Goal: Contribute content: Add original content to the website for others to see

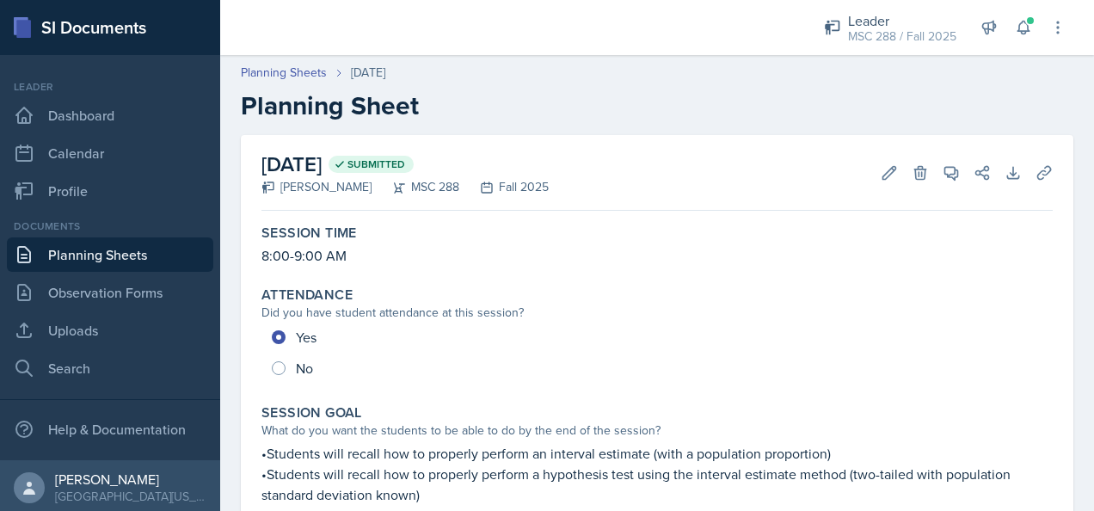
scroll to position [258, 0]
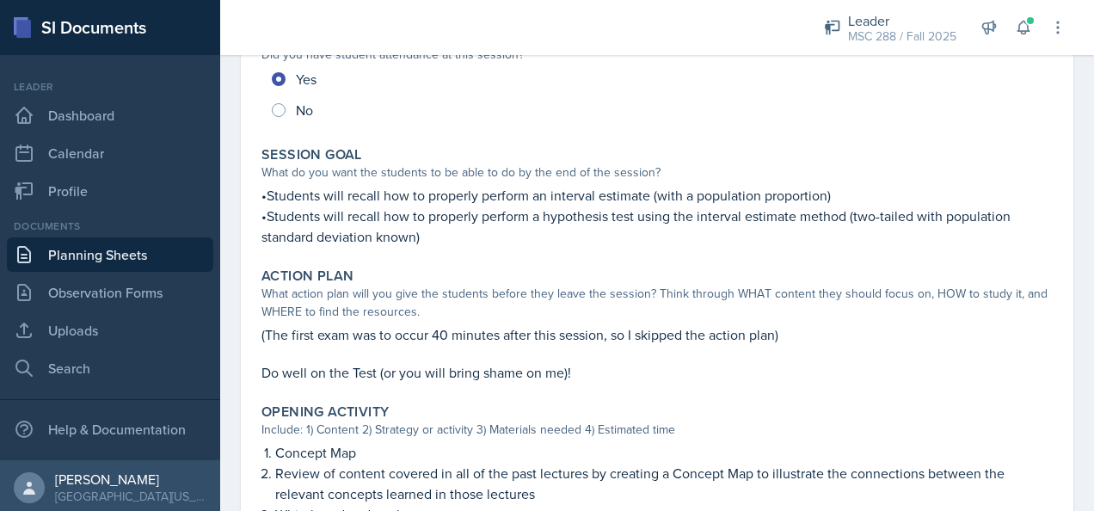
click at [138, 250] on link "Planning Sheets" at bounding box center [110, 254] width 206 height 34
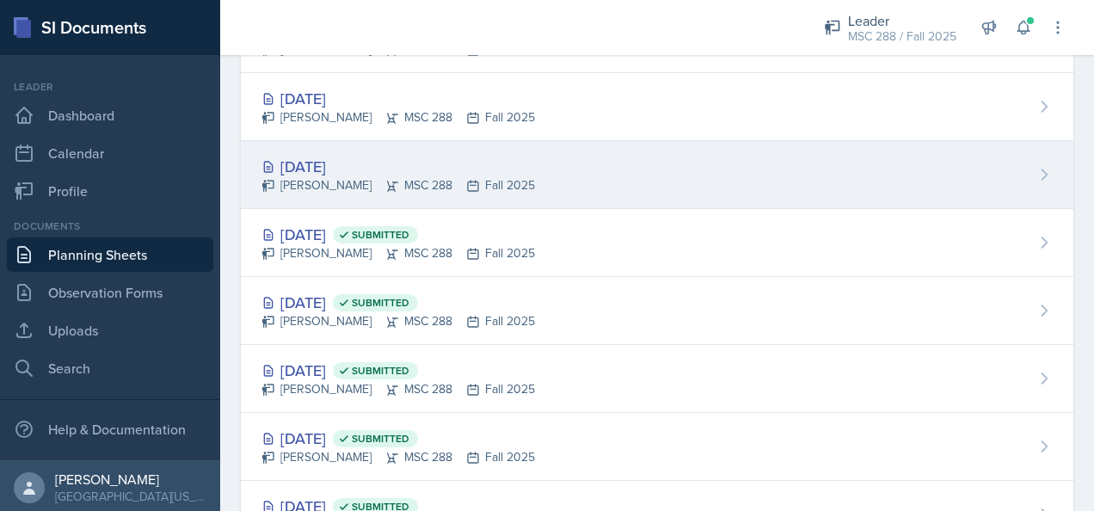
scroll to position [86, 0]
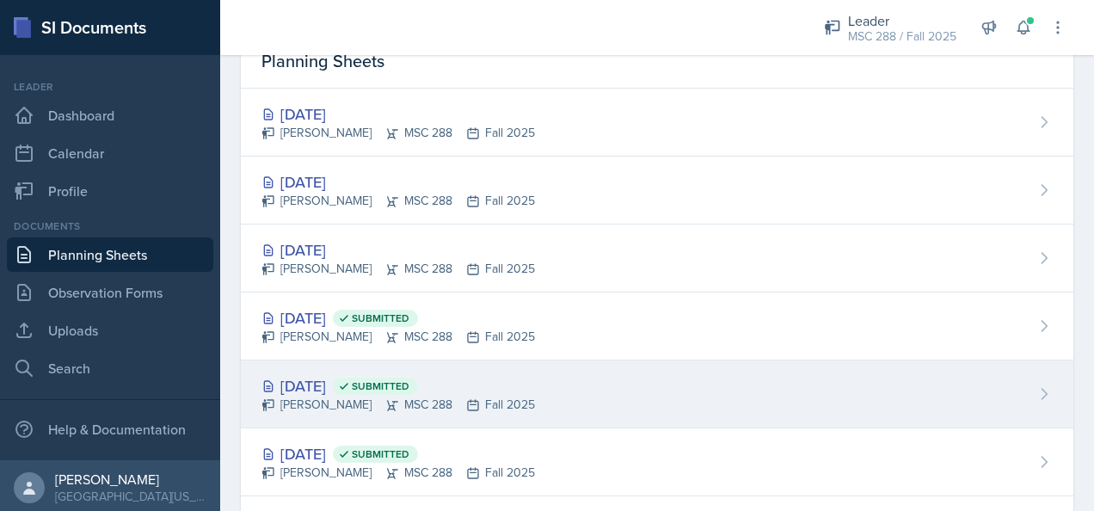
click at [313, 387] on div "Oct 7th, 2025 Submitted" at bounding box center [397, 385] width 273 height 23
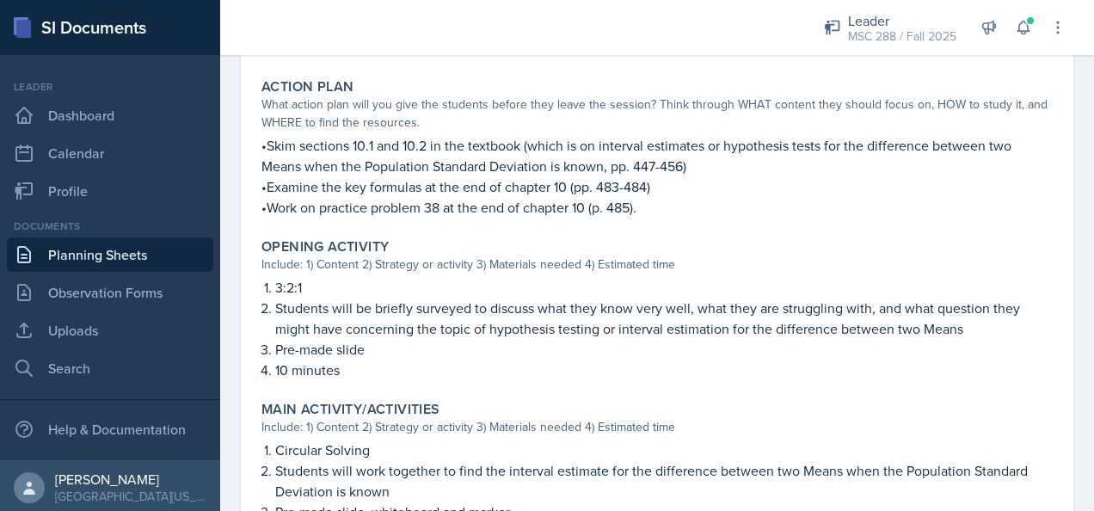
scroll to position [430, 0]
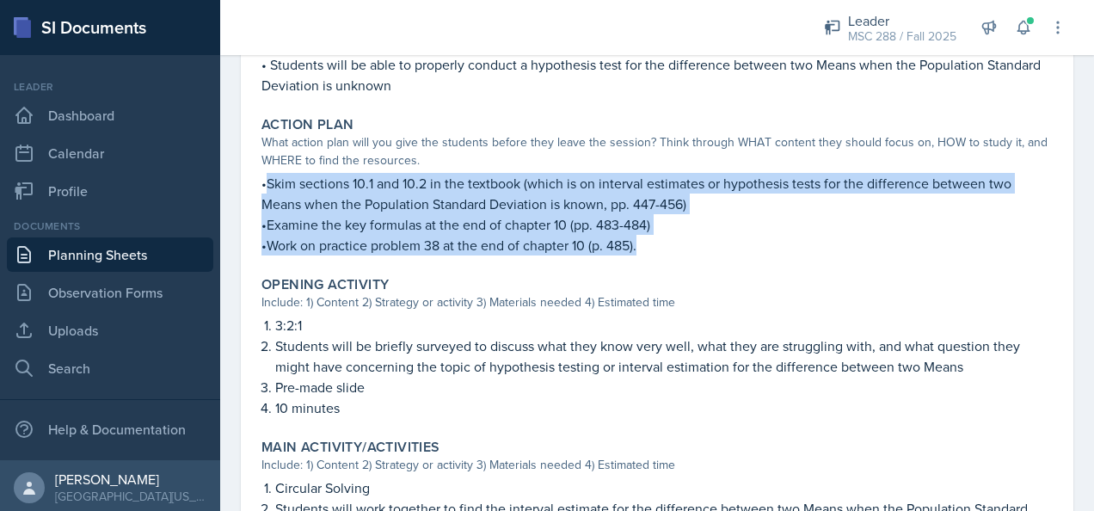
drag, startPoint x: 268, startPoint y: 181, endPoint x: 710, endPoint y: 250, distance: 447.4
click at [710, 250] on div "•Skim sections 10.1 and 10.2 in the textbook (which is on interval estimates or…" at bounding box center [656, 214] width 791 height 83
copy div "Skim sections 10.1 and 10.2 in the textbook (which is on interval estimates or …"
drag, startPoint x: 261, startPoint y: 182, endPoint x: 722, endPoint y: 241, distance: 464.5
click at [722, 241] on div "•Skim sections 10.1 and 10.2 in the textbook (which is on interval estimates or…" at bounding box center [656, 214] width 791 height 83
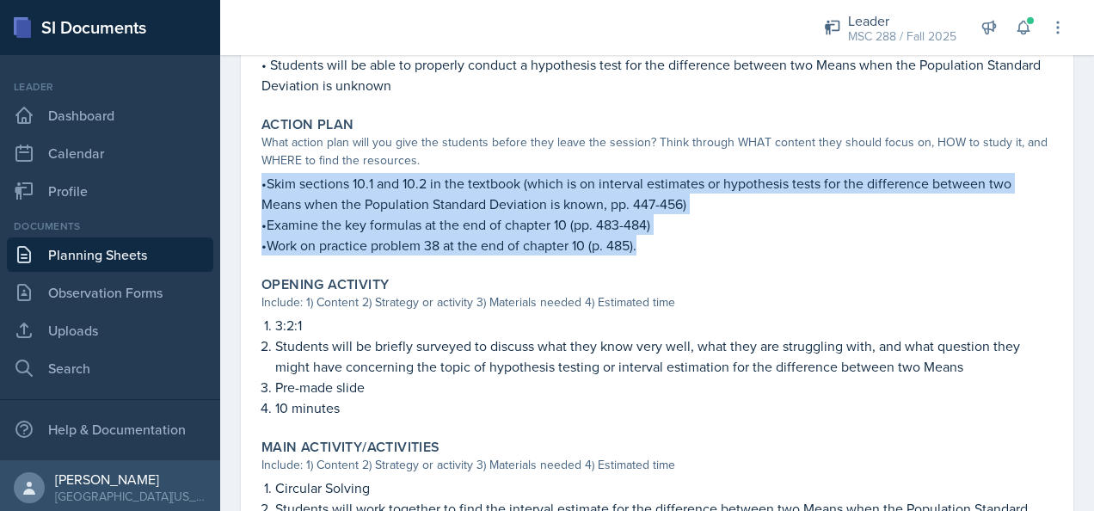
copy div "•Skim sections 10.1 and 10.2 in the textbook (which is on interval estimates or…"
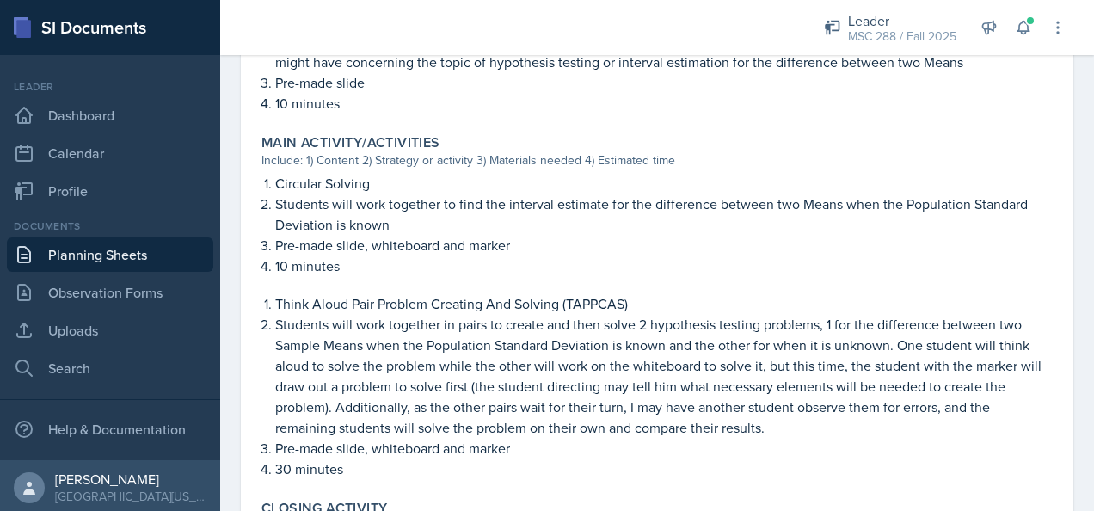
scroll to position [774, 0]
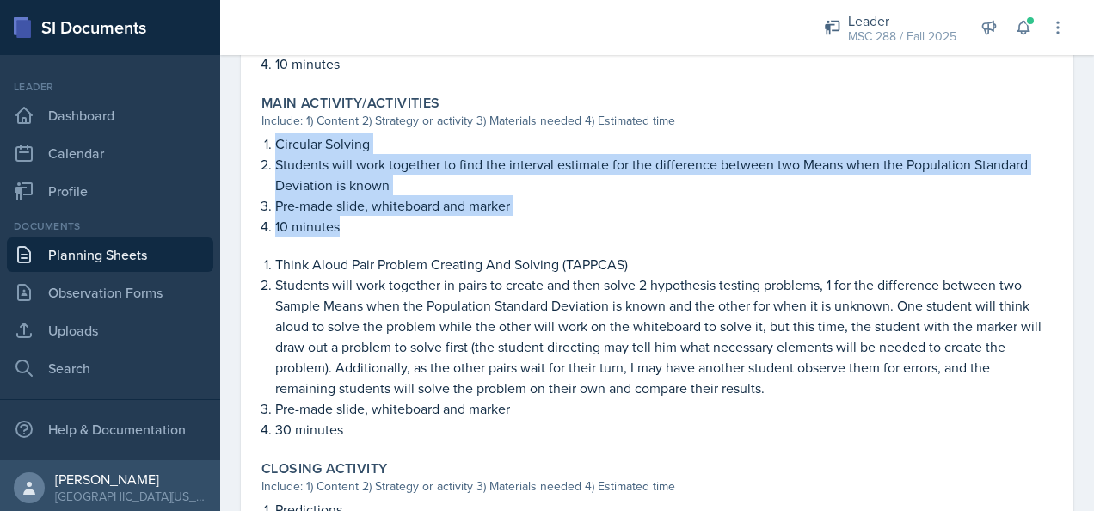
drag, startPoint x: 275, startPoint y: 140, endPoint x: 370, endPoint y: 226, distance: 127.8
click at [370, 226] on ol "Circular Solving Students will work together to find the interval estimate for …" at bounding box center [663, 184] width 777 height 103
copy ol "Circular Solving Students will work together to find the interval estimate for …"
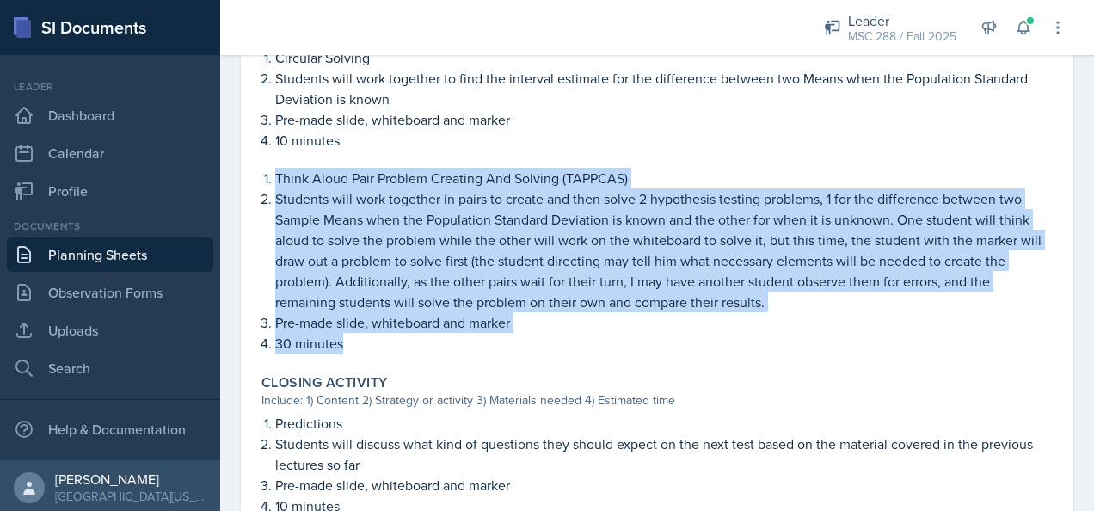
drag, startPoint x: 275, startPoint y: 177, endPoint x: 598, endPoint y: 336, distance: 359.5
click at [598, 336] on ol "Think Aloud Pair Problem Creating And Solving (TAPPCAS) Students will work toge…" at bounding box center [663, 261] width 777 height 186
copy ol "Think Aloud Pair Problem Creating And Solving (TAPPCAS) Students will work toge…"
click at [105, 249] on link "Planning Sheets" at bounding box center [110, 254] width 206 height 34
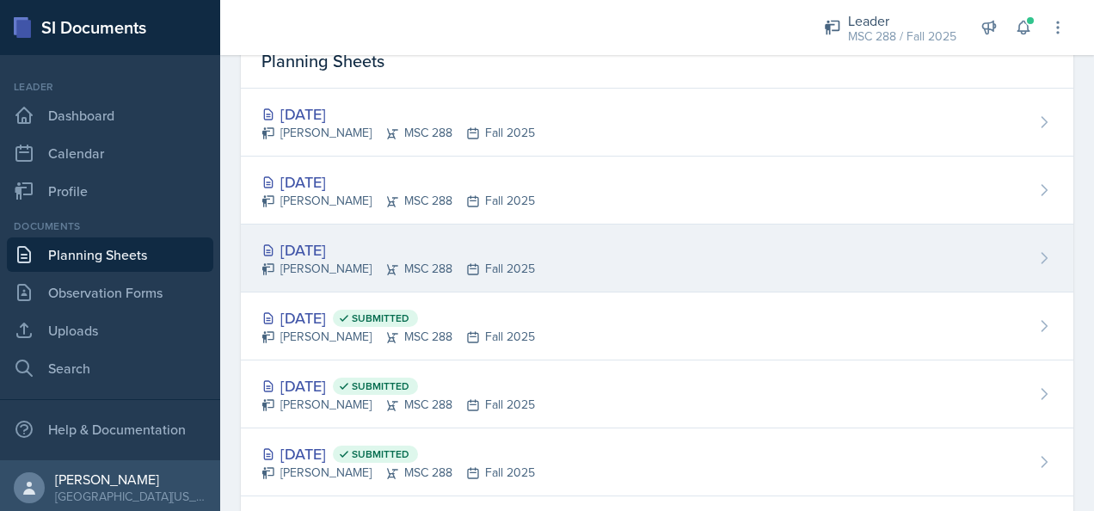
scroll to position [86, 0]
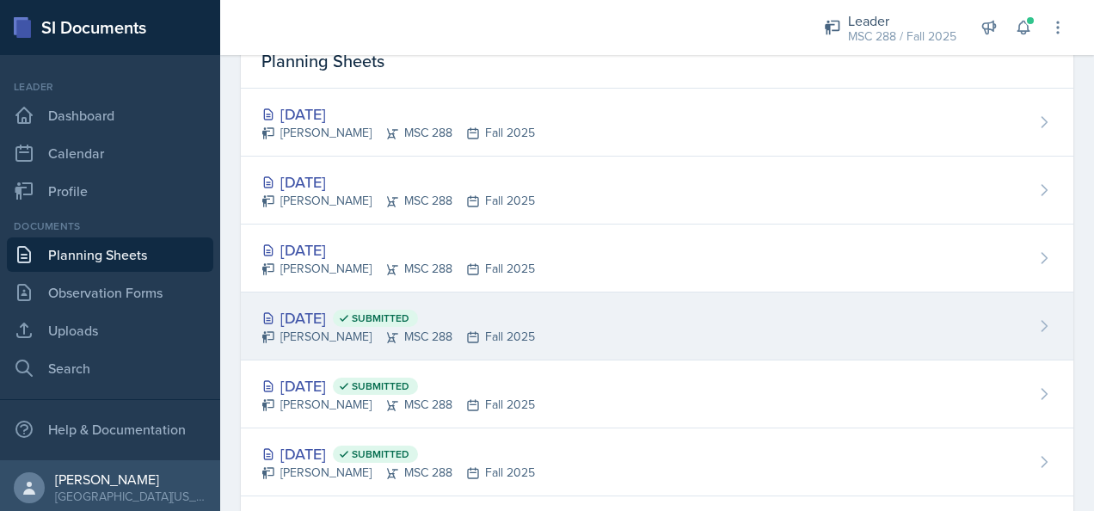
click at [313, 312] on div "Oct 8th, 2025 Submitted" at bounding box center [397, 317] width 273 height 23
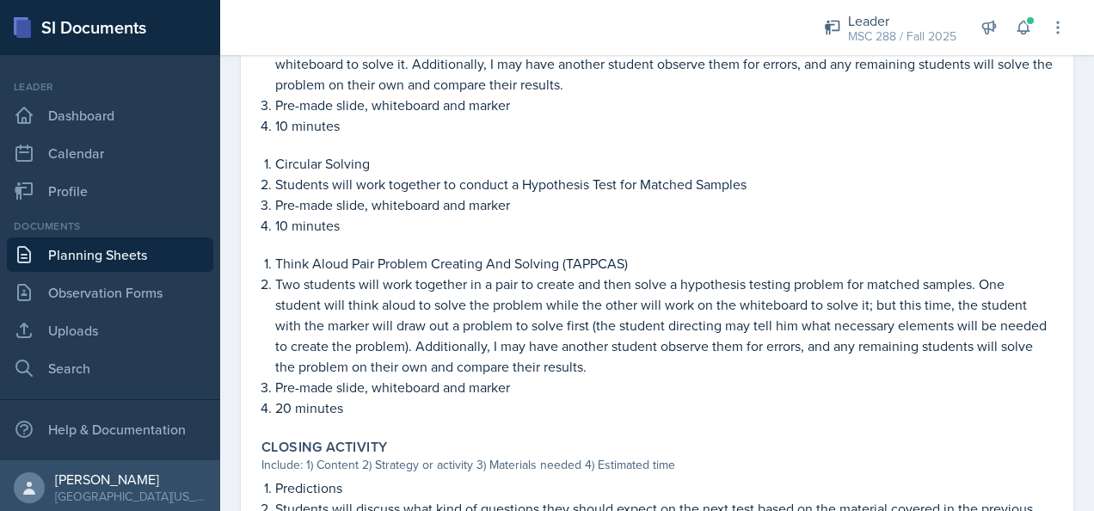
scroll to position [860, 0]
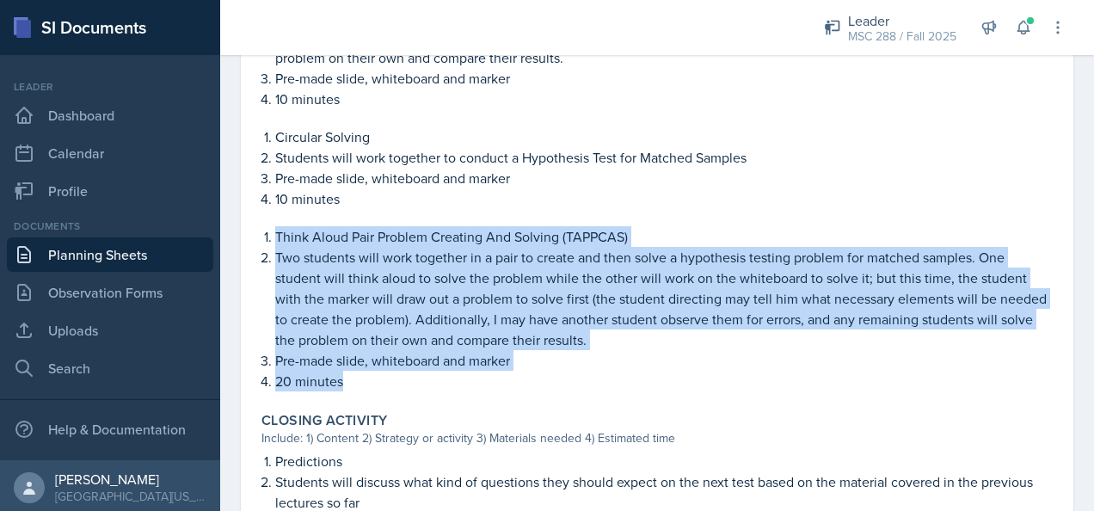
drag, startPoint x: 277, startPoint y: 236, endPoint x: 413, endPoint y: 377, distance: 196.4
click at [413, 377] on ol "Think Aloud Pair Problem Creating And Solving (TAPPCAS) Two students will work …" at bounding box center [663, 308] width 777 height 165
copy ol "Think Aloud Pair Problem Creating And Solving (TAPPCAS) Two students will work …"
click at [75, 242] on link "Planning Sheets" at bounding box center [110, 254] width 206 height 34
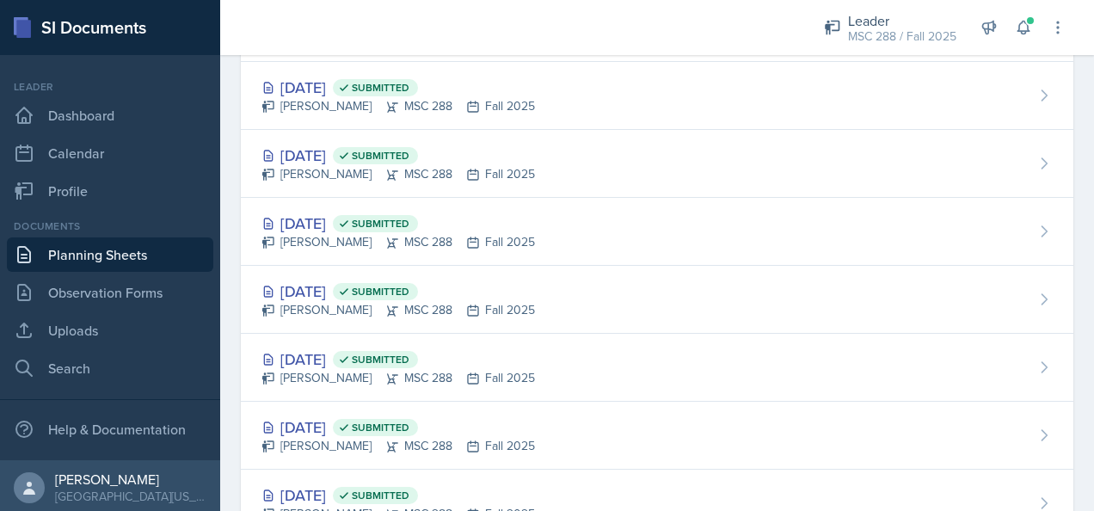
scroll to position [1192, 0]
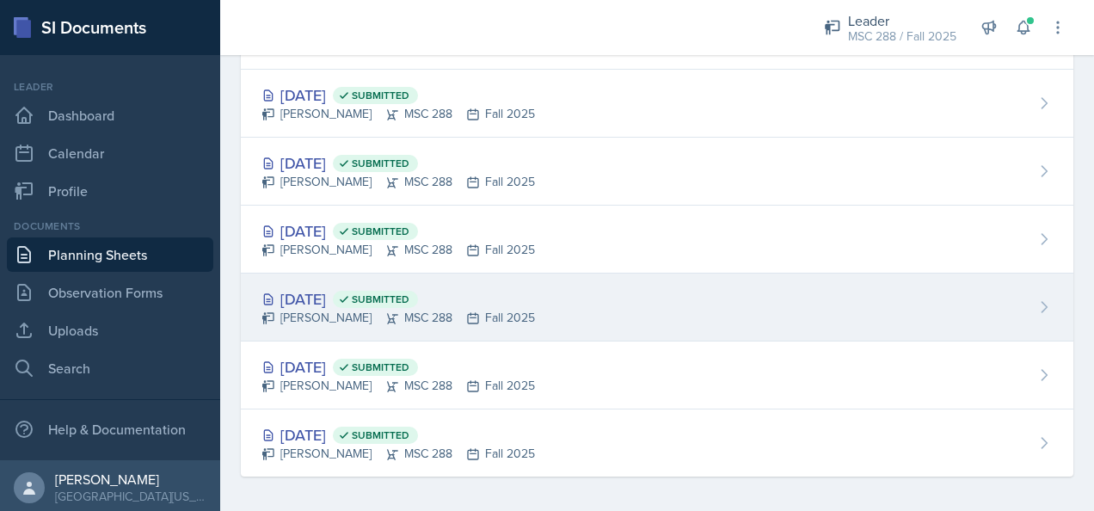
click at [329, 298] on div "Sep 2nd, 2025 Submitted" at bounding box center [397, 298] width 273 height 23
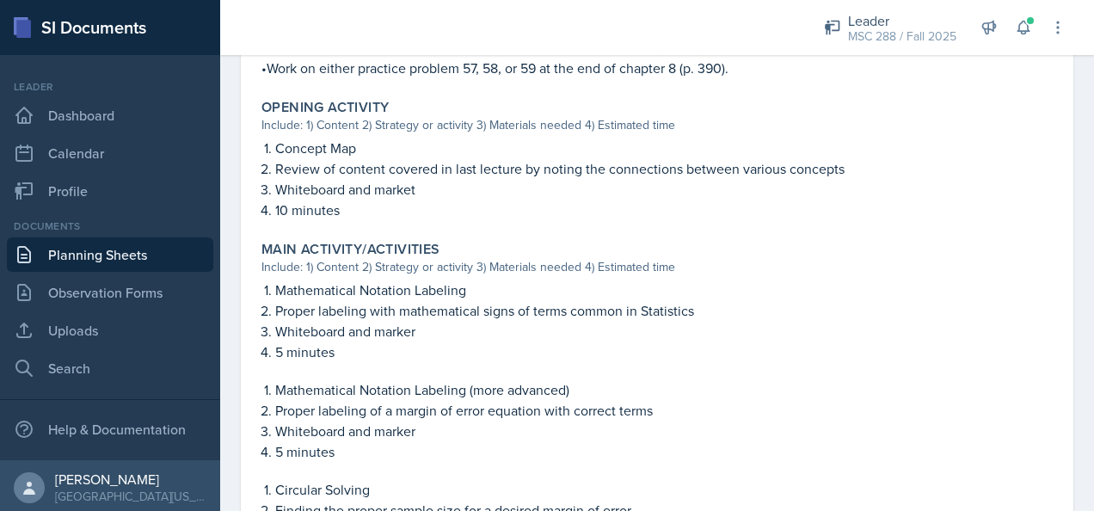
scroll to position [516, 0]
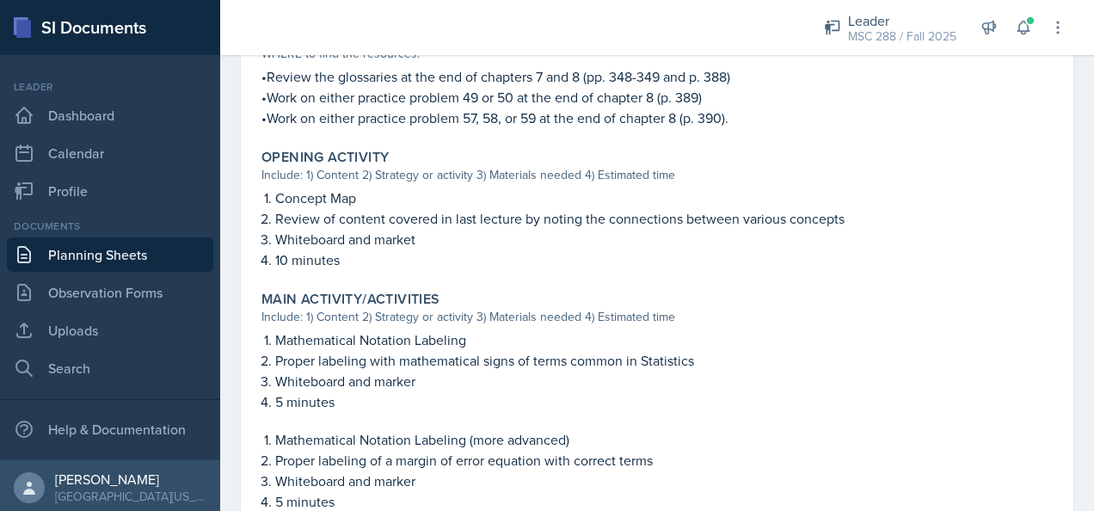
click at [97, 256] on link "Planning Sheets" at bounding box center [110, 254] width 206 height 34
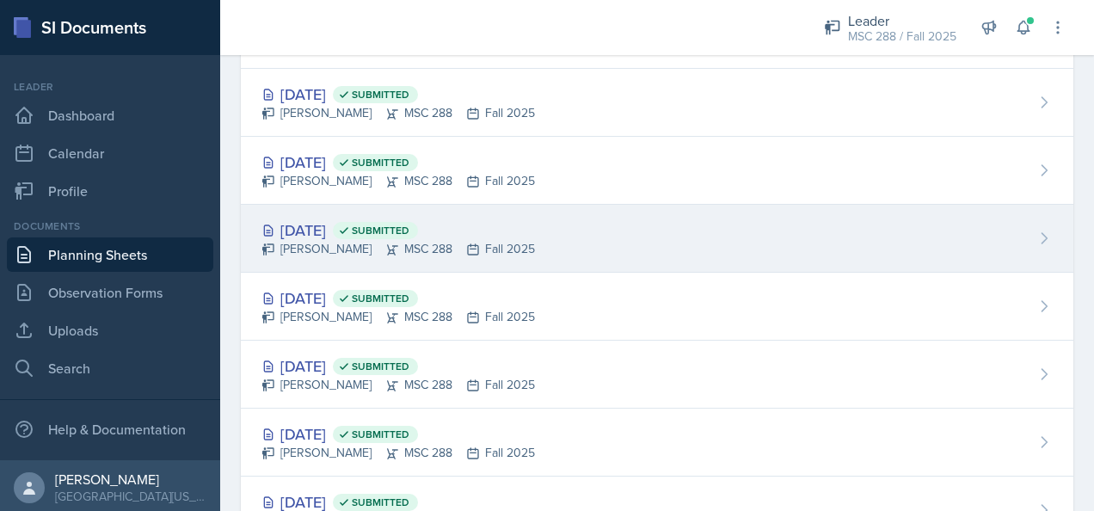
scroll to position [1192, 0]
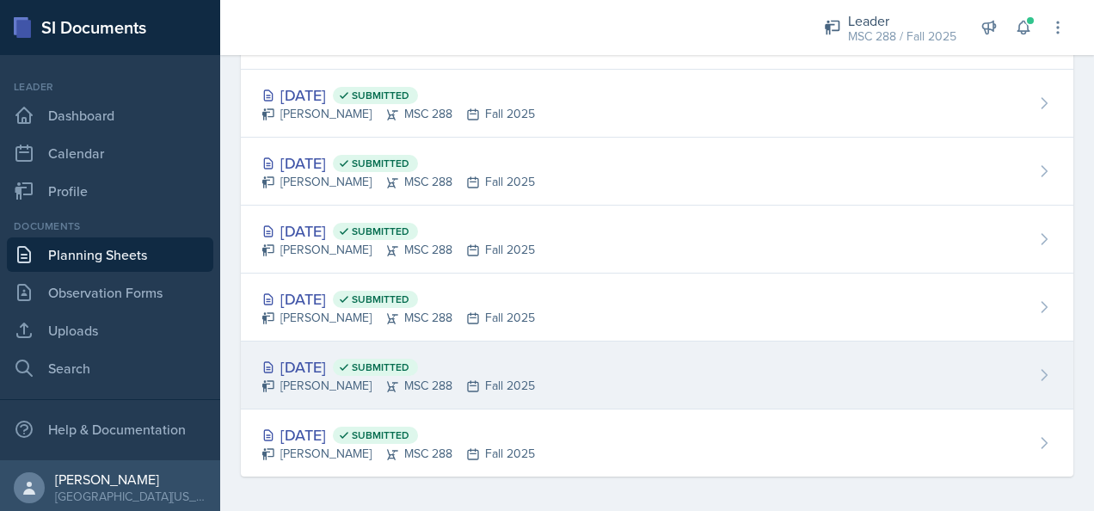
click at [332, 361] on div "Aug 27th, 2025 Submitted" at bounding box center [397, 366] width 273 height 23
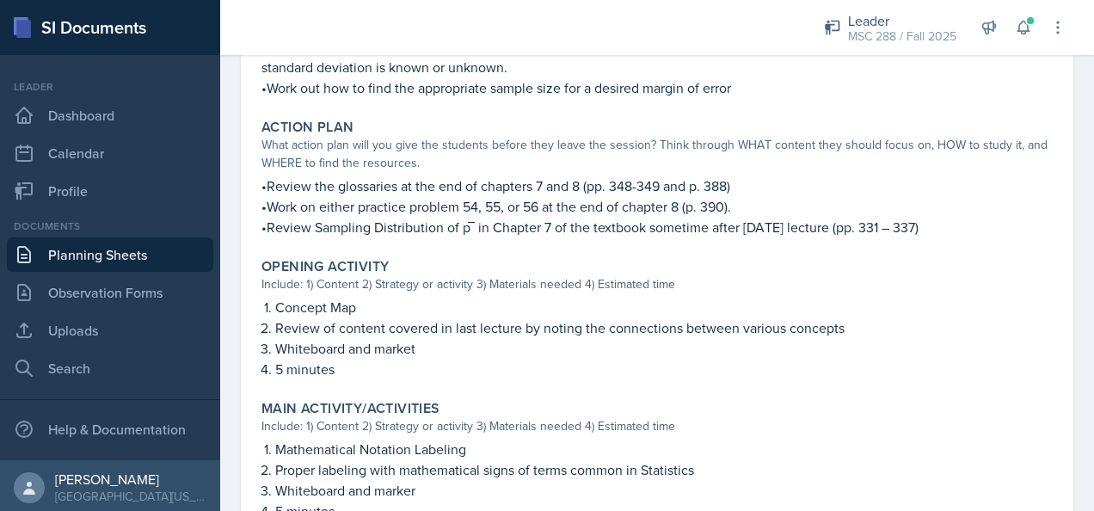
scroll to position [430, 0]
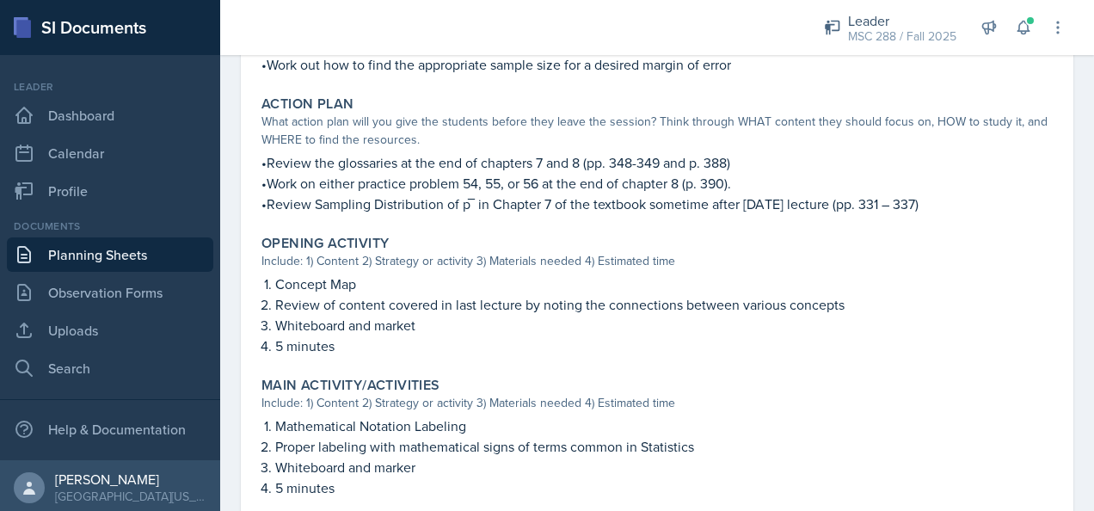
click at [99, 254] on link "Planning Sheets" at bounding box center [110, 254] width 206 height 34
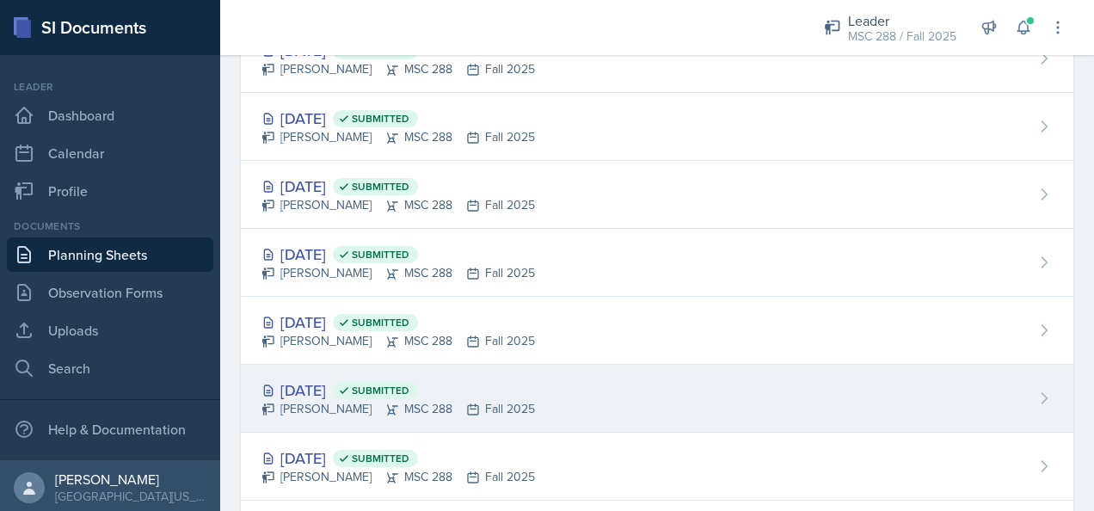
scroll to position [1192, 0]
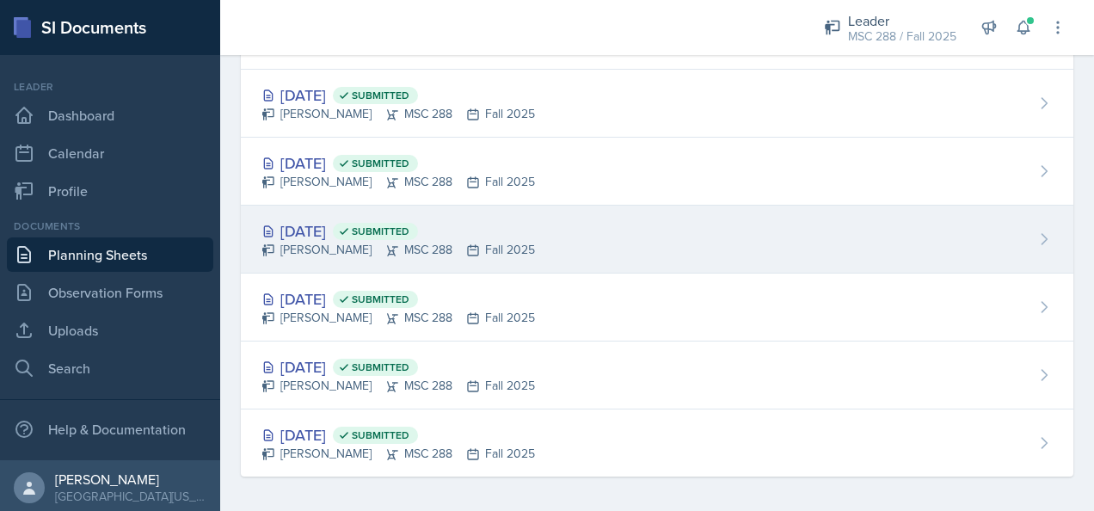
click at [340, 222] on div "Sep 3rd, 2025 Submitted" at bounding box center [397, 230] width 273 height 23
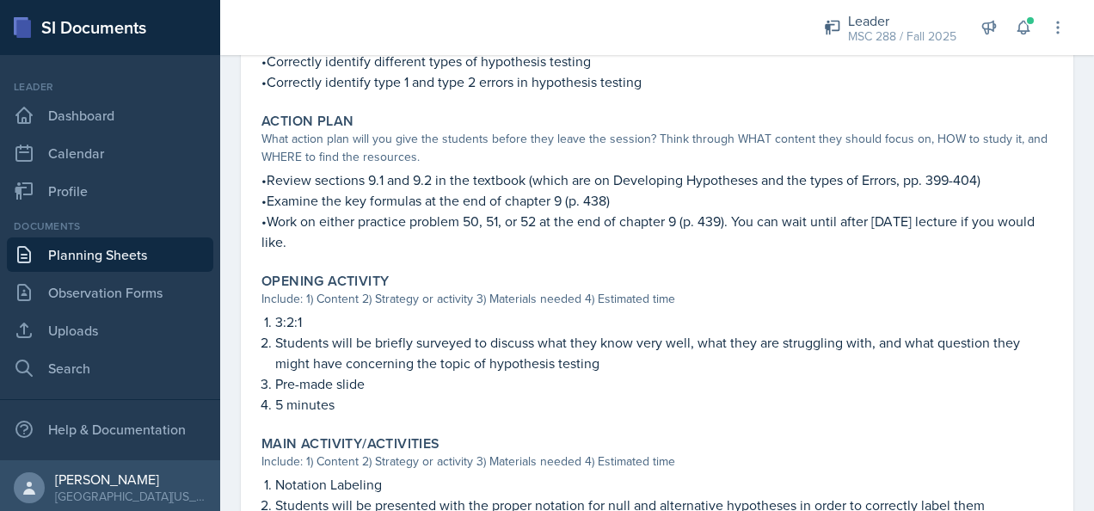
scroll to position [430, 0]
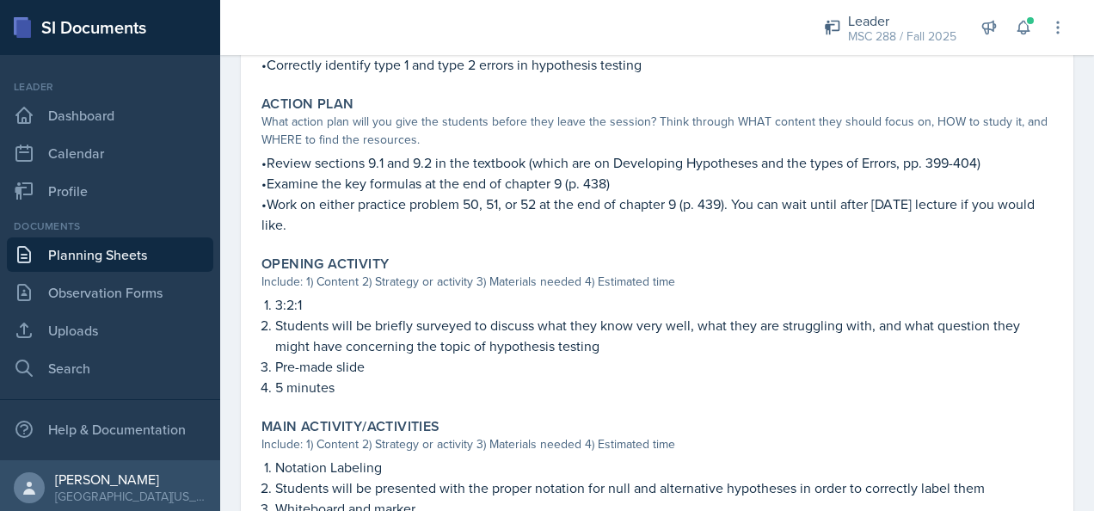
click at [98, 251] on link "Planning Sheets" at bounding box center [110, 254] width 206 height 34
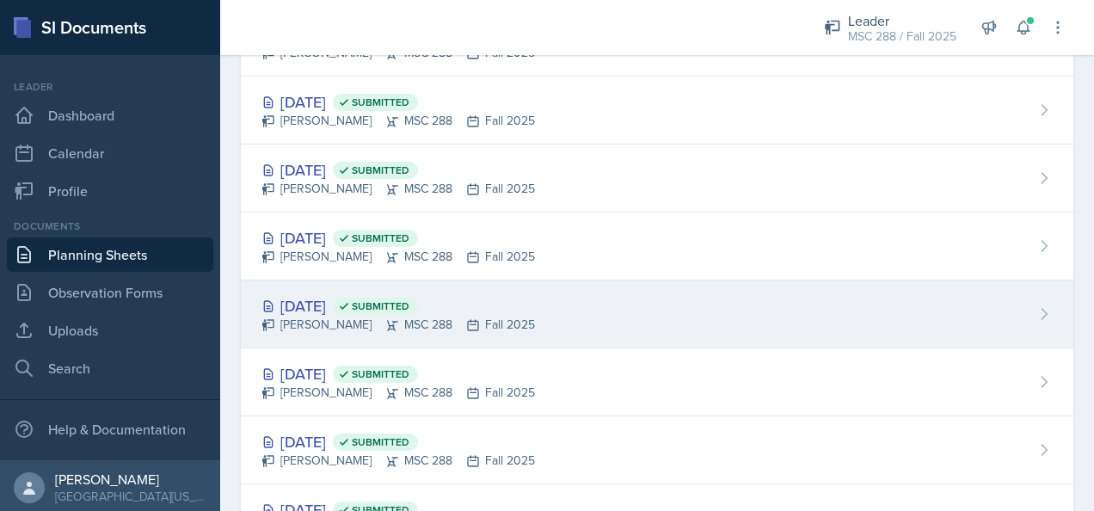
scroll to position [1192, 0]
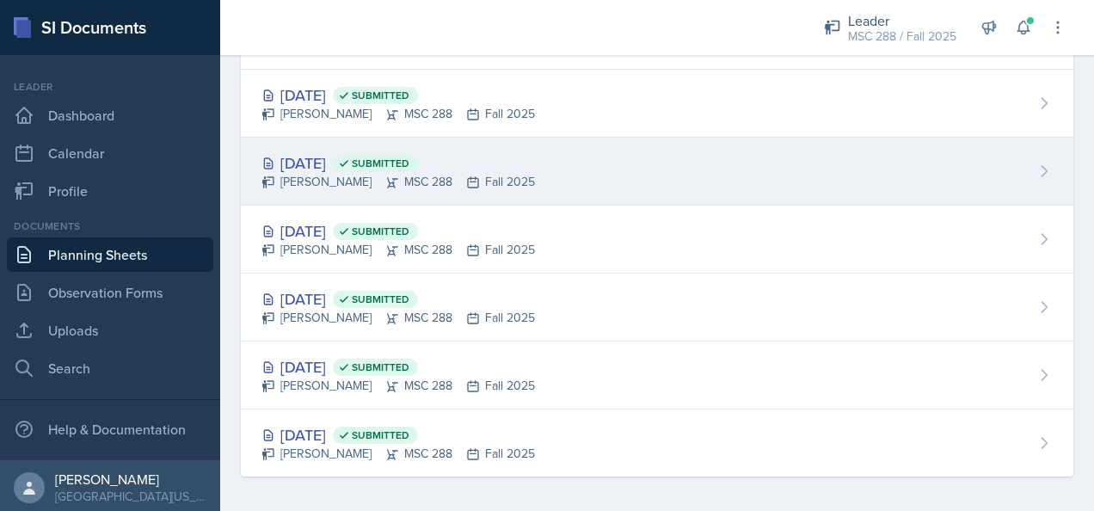
click at [352, 157] on div "Sep 4th, 2025 Submitted" at bounding box center [397, 162] width 273 height 23
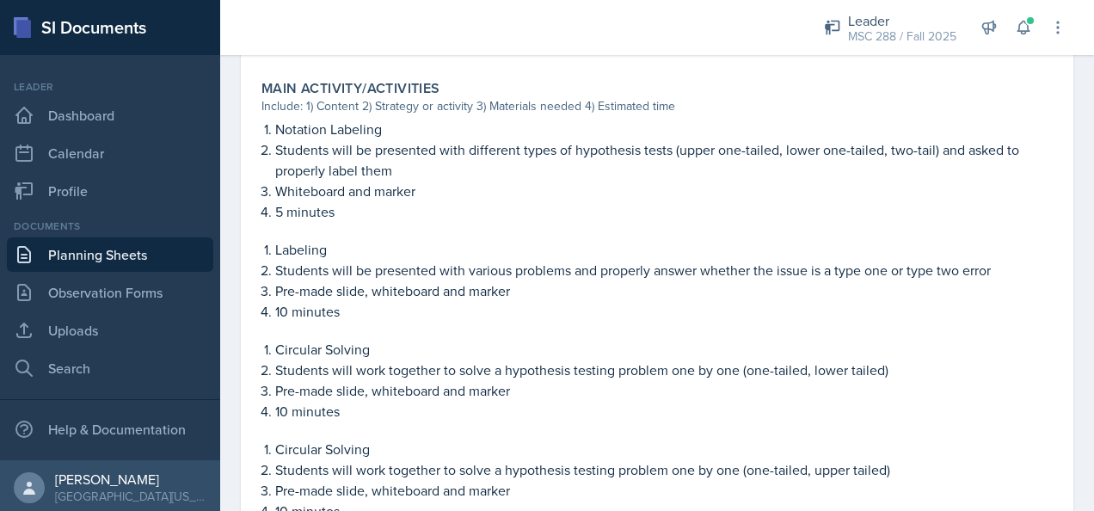
scroll to position [688, 0]
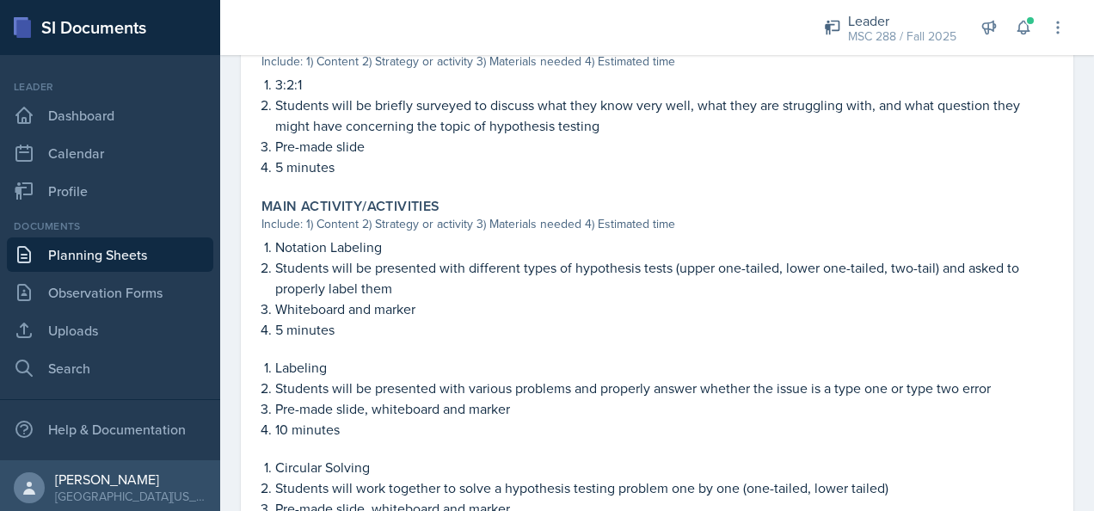
click at [76, 257] on link "Planning Sheets" at bounding box center [110, 254] width 206 height 34
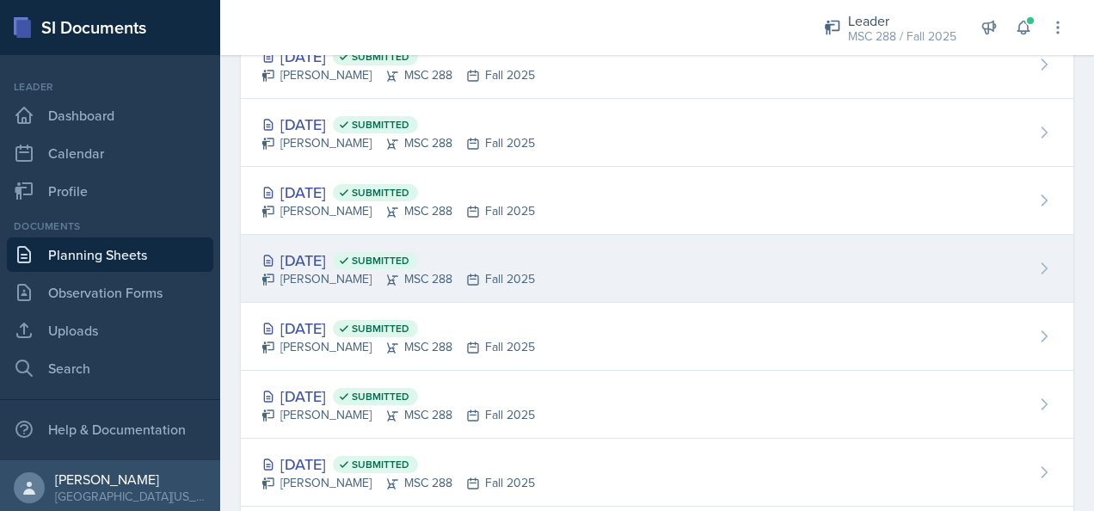
scroll to position [1020, 0]
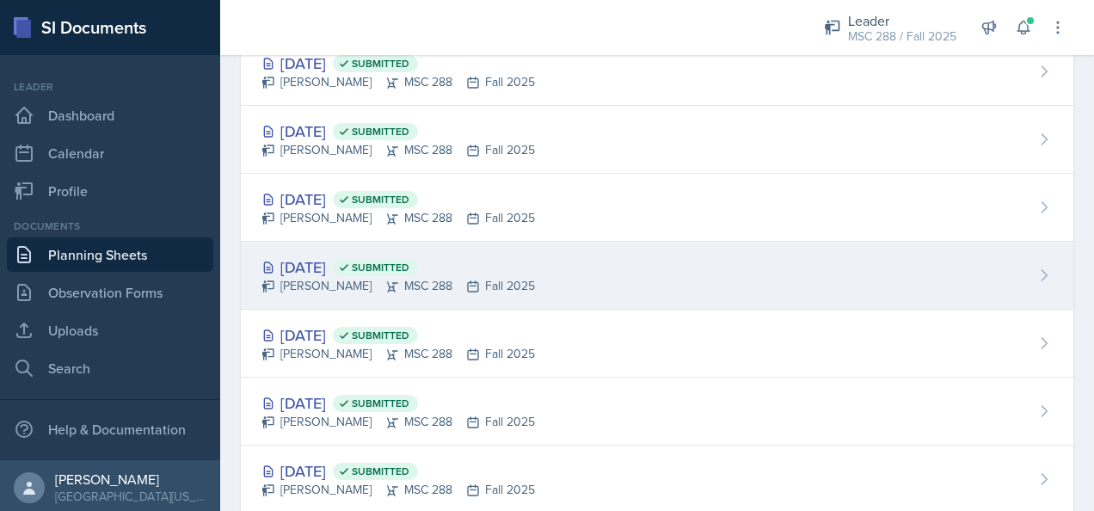
click at [316, 268] on div "Sep 9th, 2025 Submitted" at bounding box center [397, 266] width 273 height 23
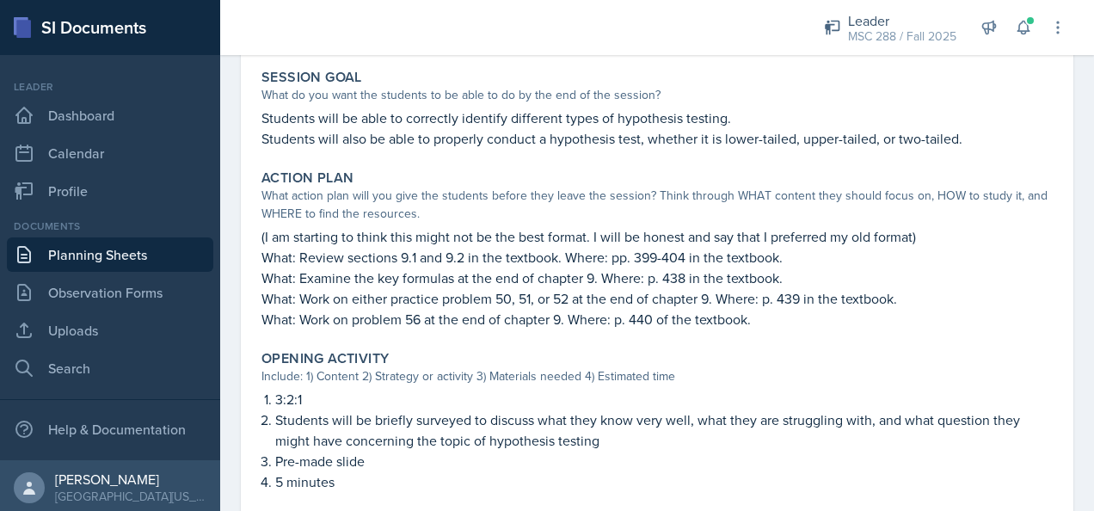
scroll to position [516, 0]
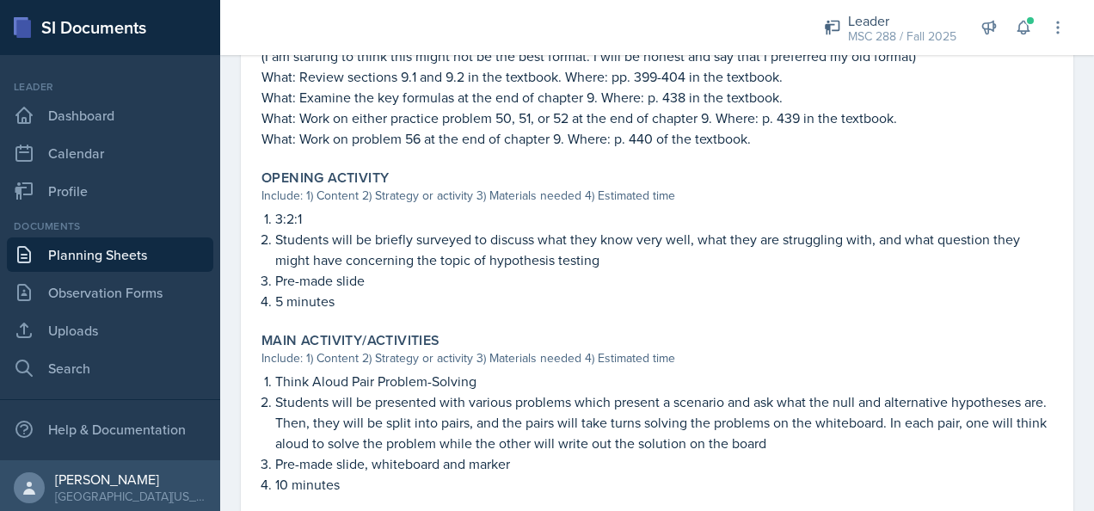
click at [117, 253] on link "Planning Sheets" at bounding box center [110, 254] width 206 height 34
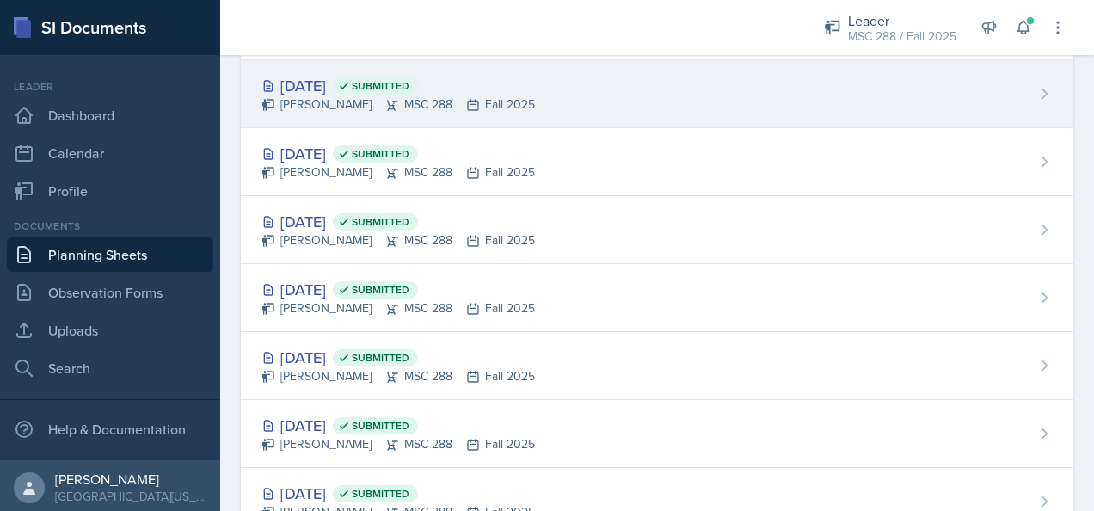
scroll to position [1106, 0]
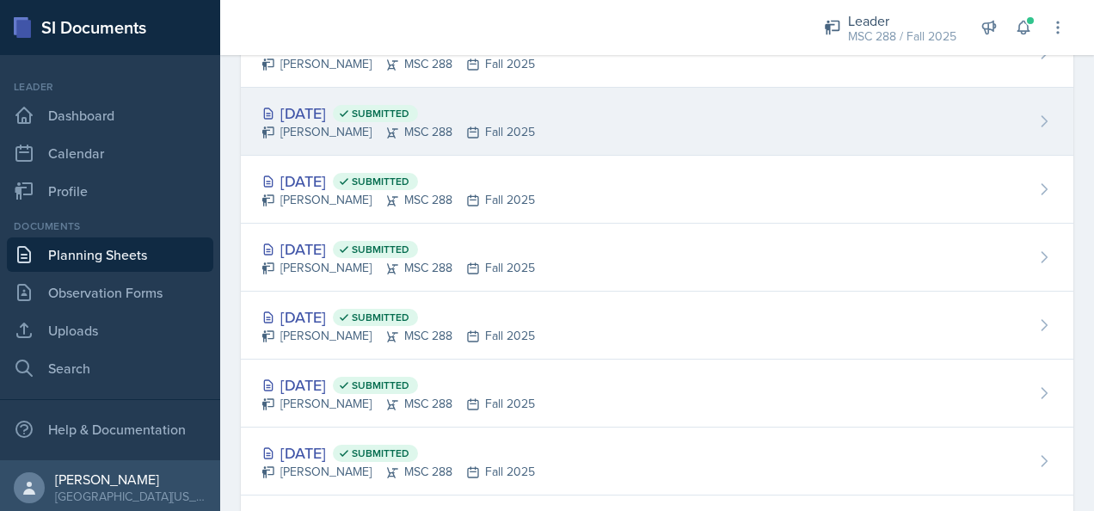
click at [323, 110] on div "Sep 10th, 2025 Submitted" at bounding box center [397, 112] width 273 height 23
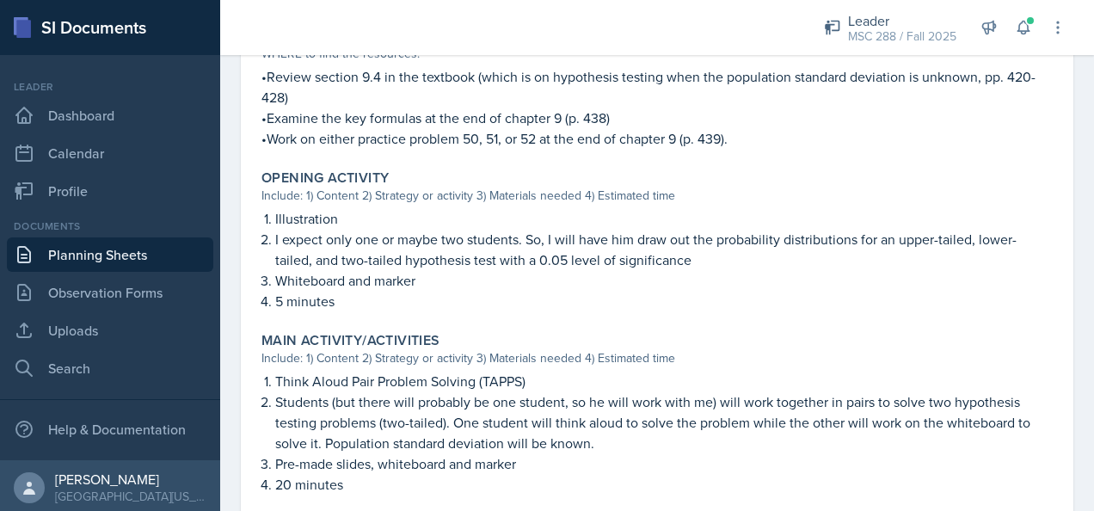
scroll to position [344, 0]
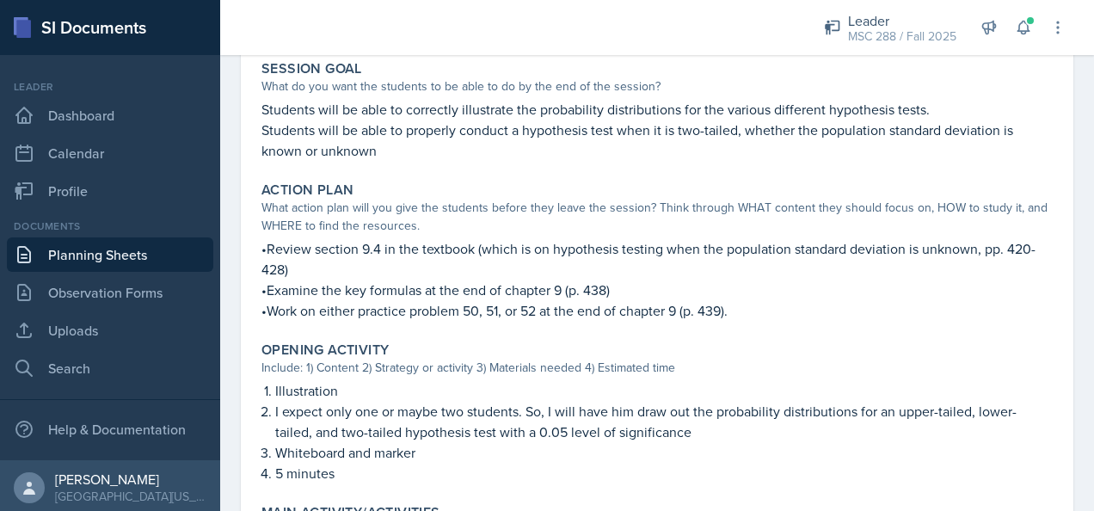
click at [83, 263] on link "Planning Sheets" at bounding box center [110, 254] width 206 height 34
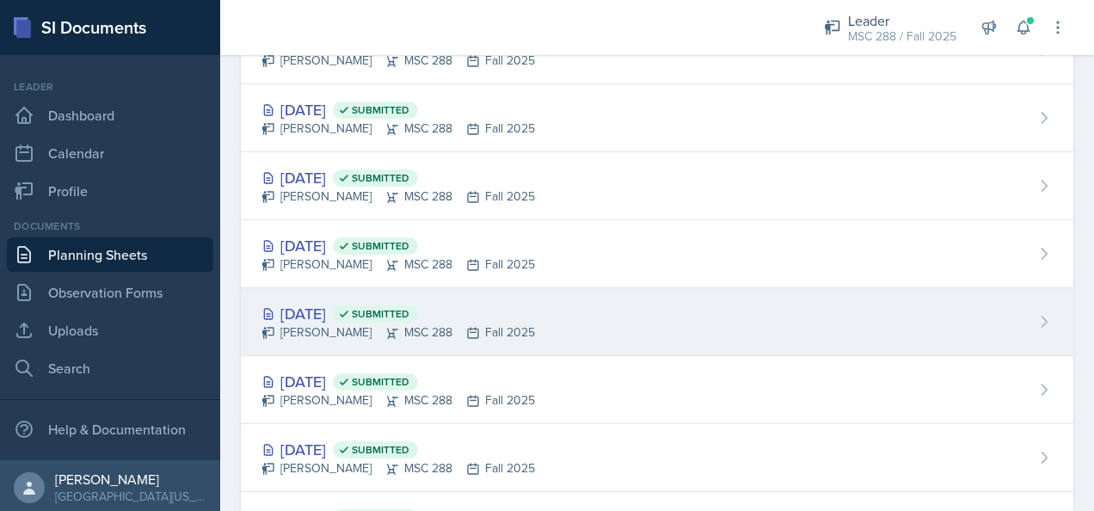
scroll to position [1020, 0]
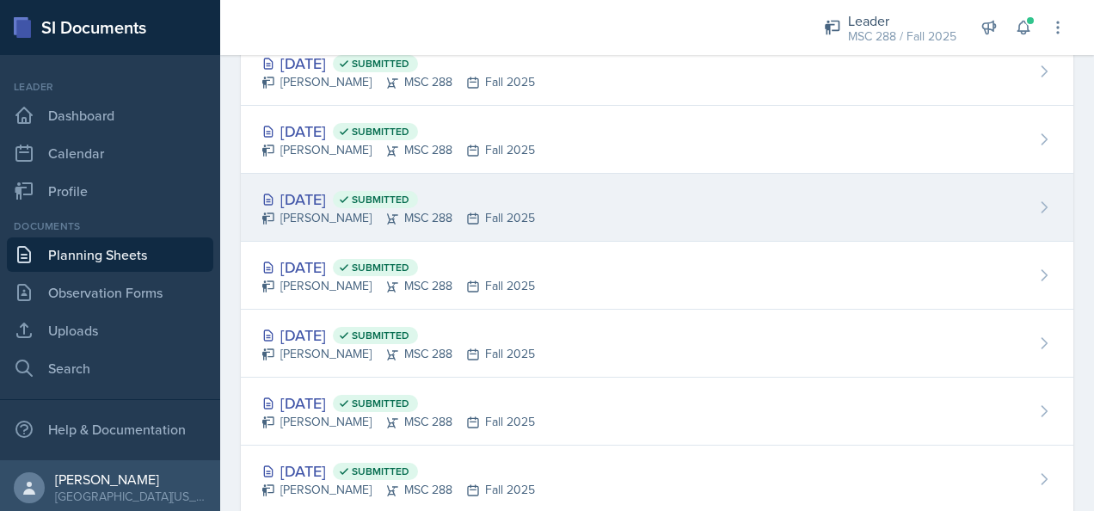
click at [308, 187] on div "Sep 10th, 2025 Submitted" at bounding box center [397, 198] width 273 height 23
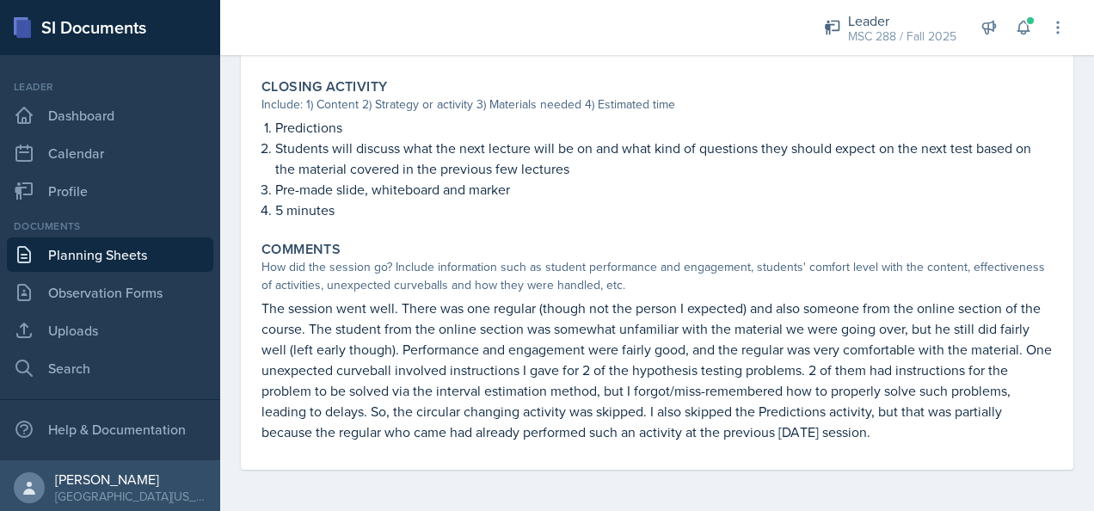
click at [50, 254] on link "Planning Sheets" at bounding box center [110, 254] width 206 height 34
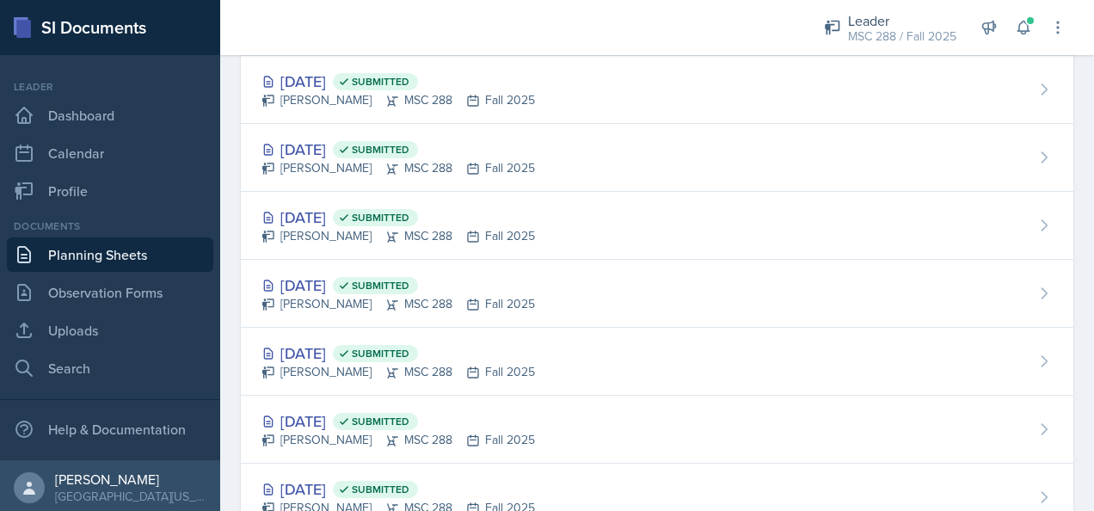
scroll to position [848, 0]
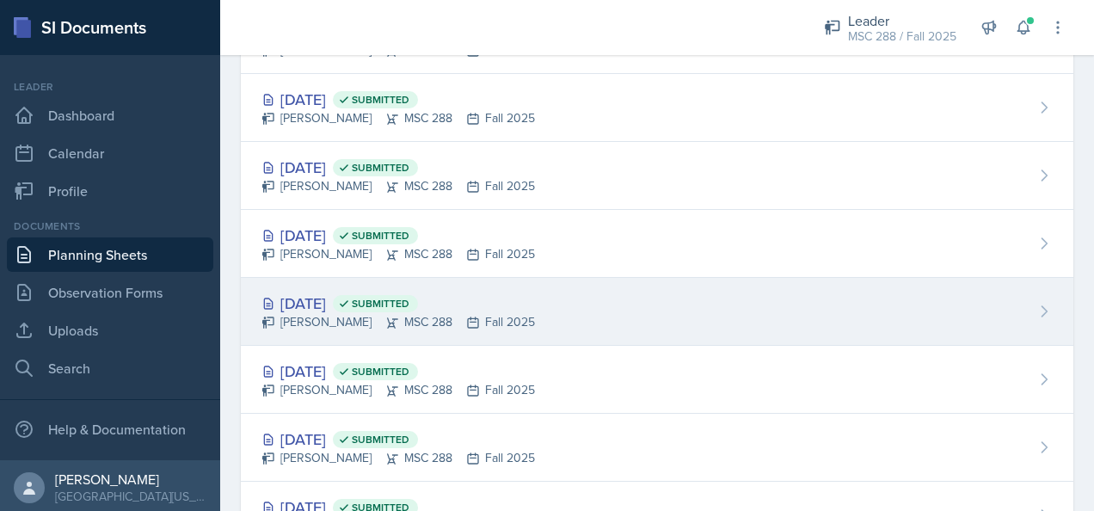
click at [343, 285] on div "Sep 11th, 2025 Submitted Cole Sargent MSC 288 Fall 2025" at bounding box center [657, 312] width 832 height 68
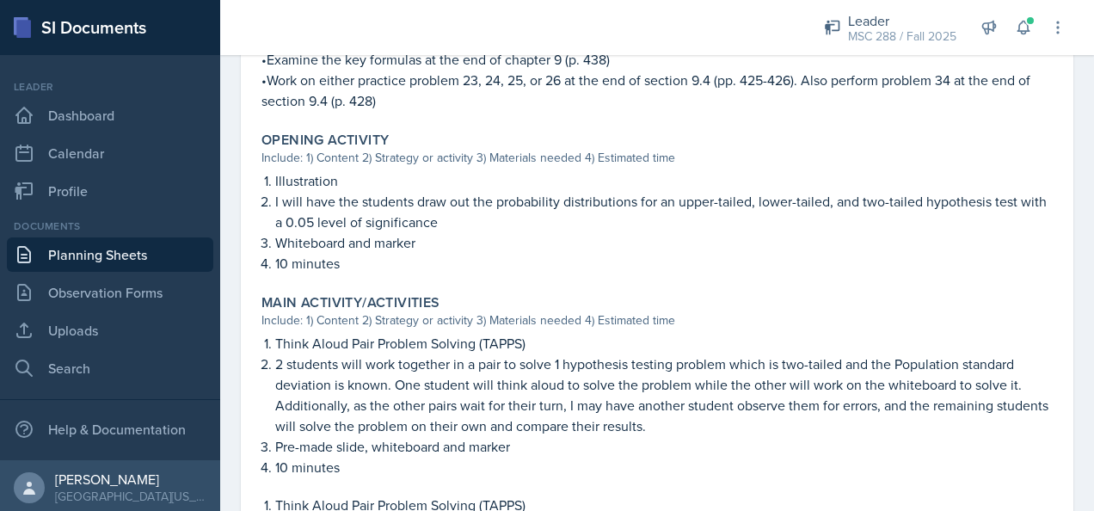
scroll to position [516, 0]
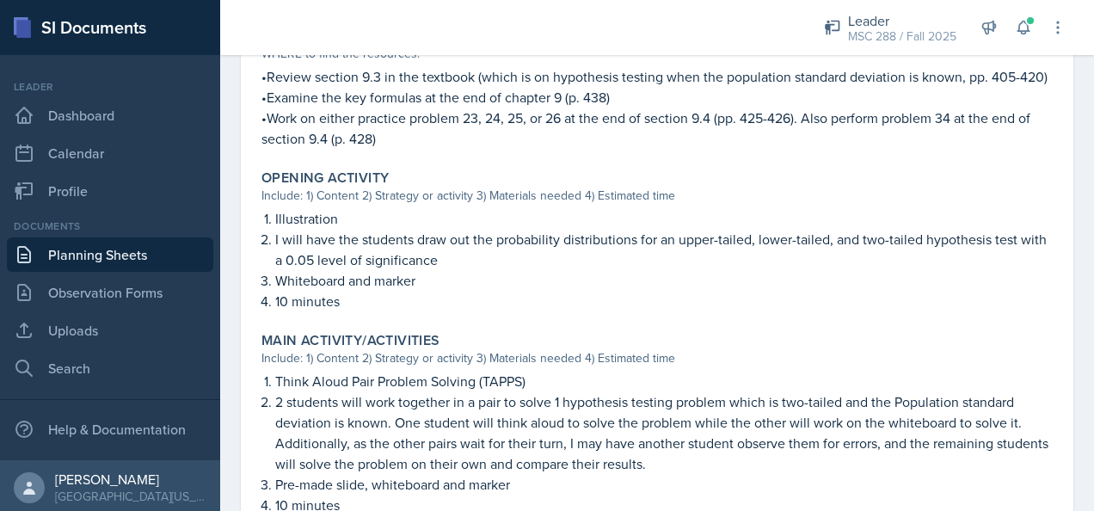
click at [115, 253] on link "Planning Sheets" at bounding box center [110, 254] width 206 height 34
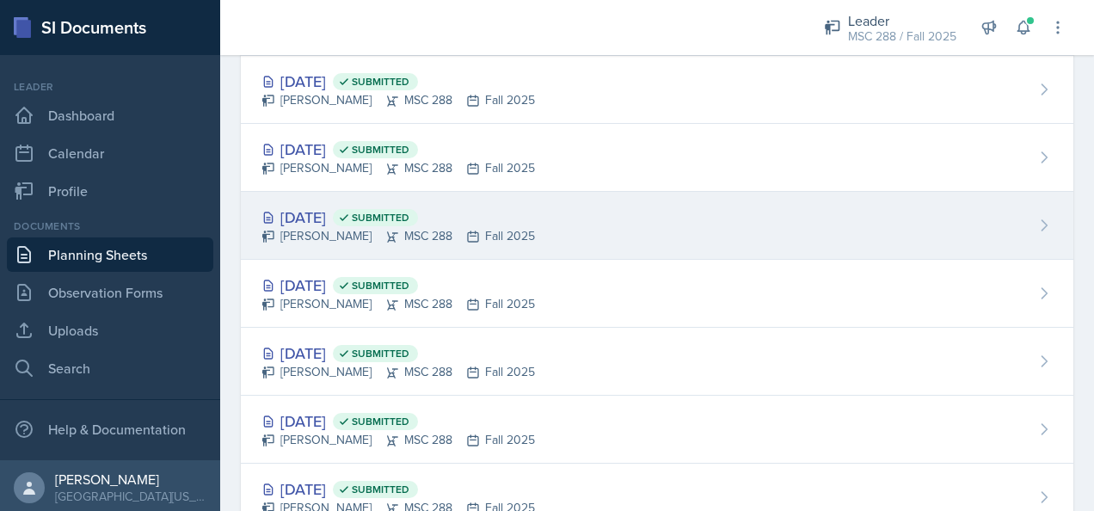
scroll to position [848, 0]
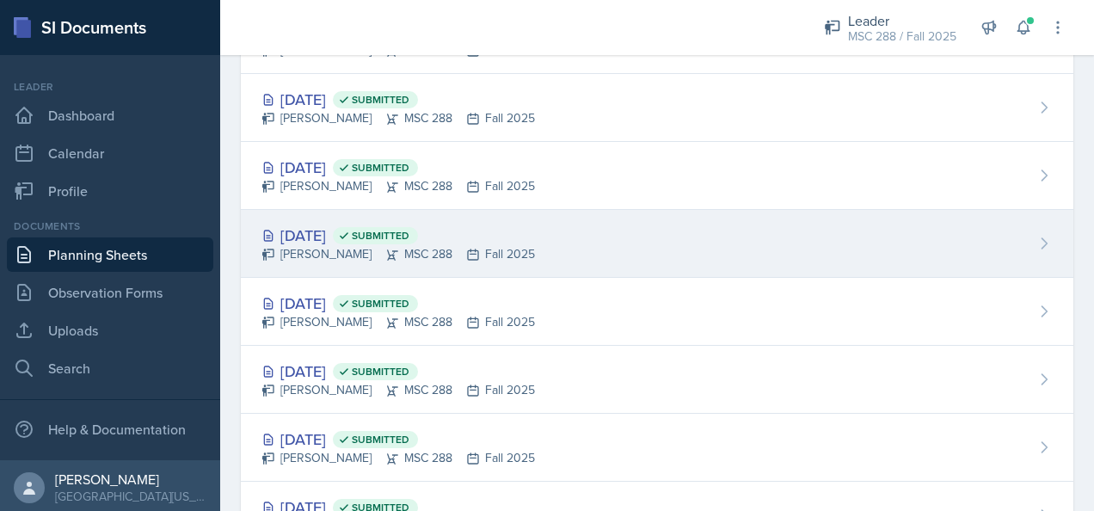
click at [322, 236] on div "Sep 16th, 2025 Submitted" at bounding box center [397, 235] width 273 height 23
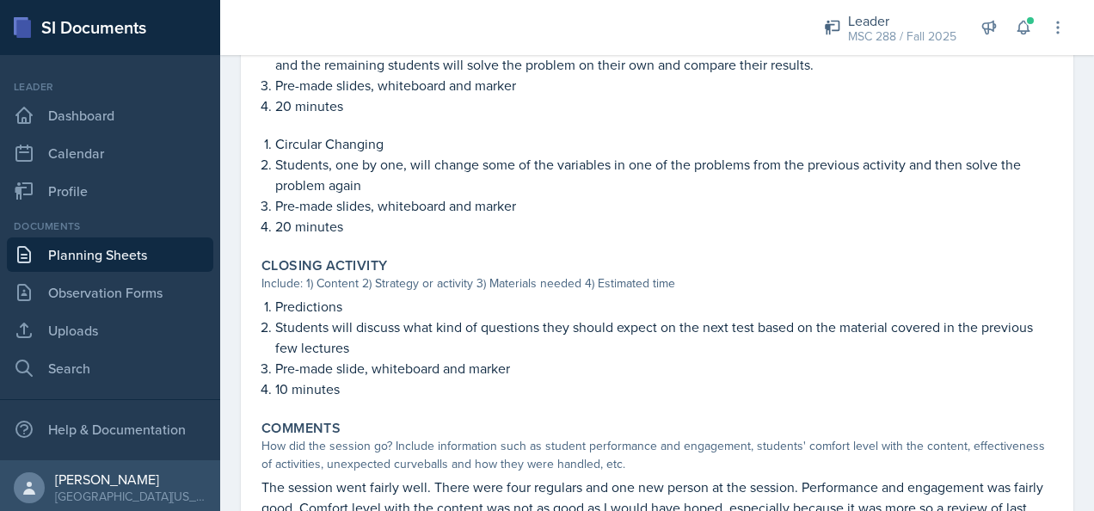
scroll to position [1155, 0]
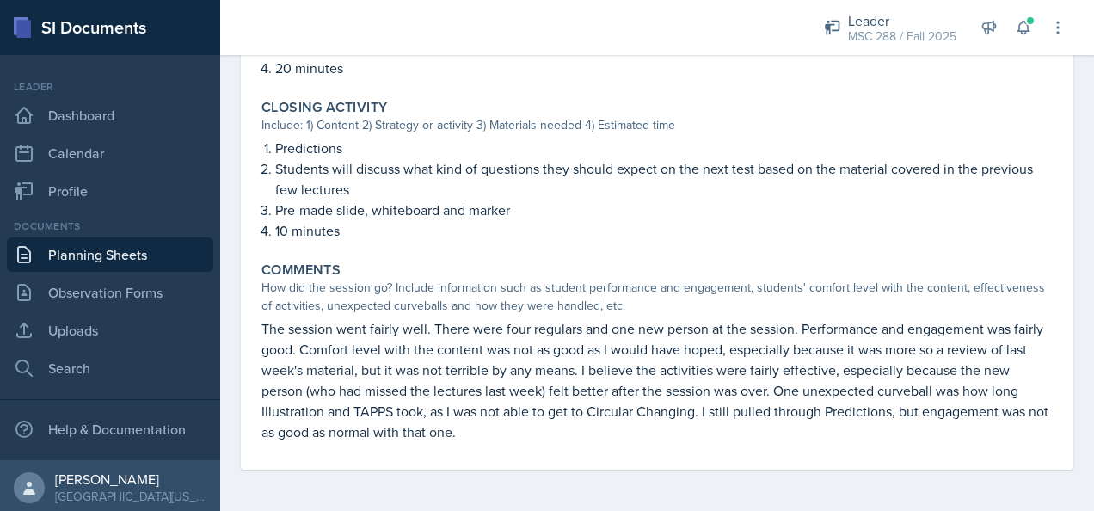
click at [136, 256] on link "Planning Sheets" at bounding box center [110, 254] width 206 height 34
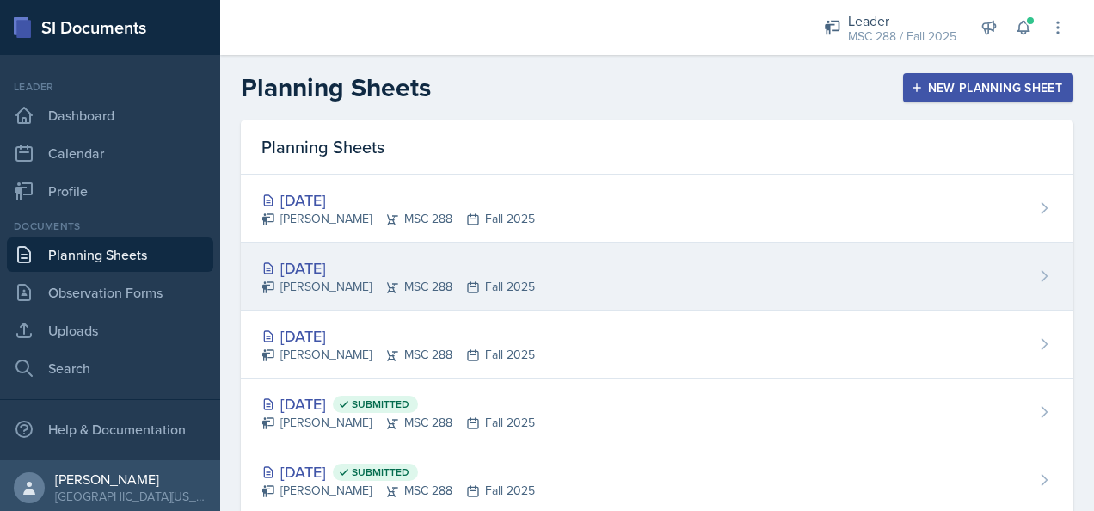
click at [324, 274] on div "[DATE]" at bounding box center [397, 267] width 273 height 23
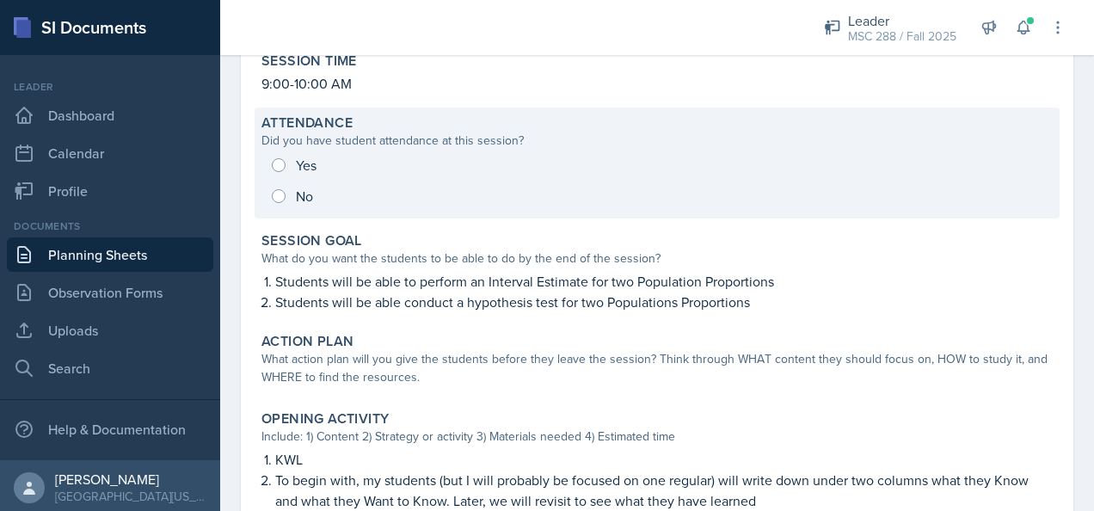
scroll to position [258, 0]
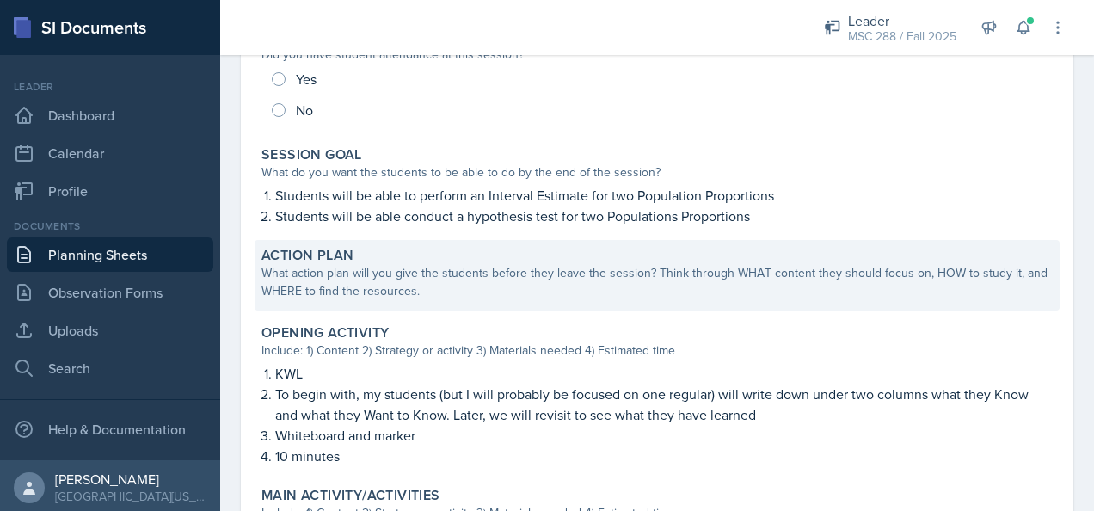
click at [554, 265] on div "What action plan will you give the students before they leave the session? Thin…" at bounding box center [656, 282] width 791 height 36
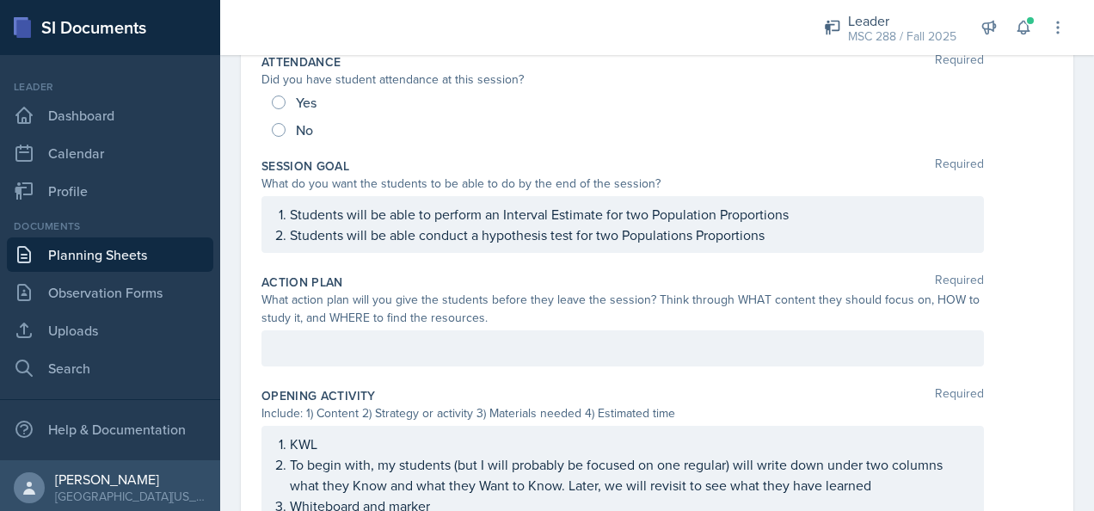
click at [323, 340] on div at bounding box center [622, 348] width 722 height 36
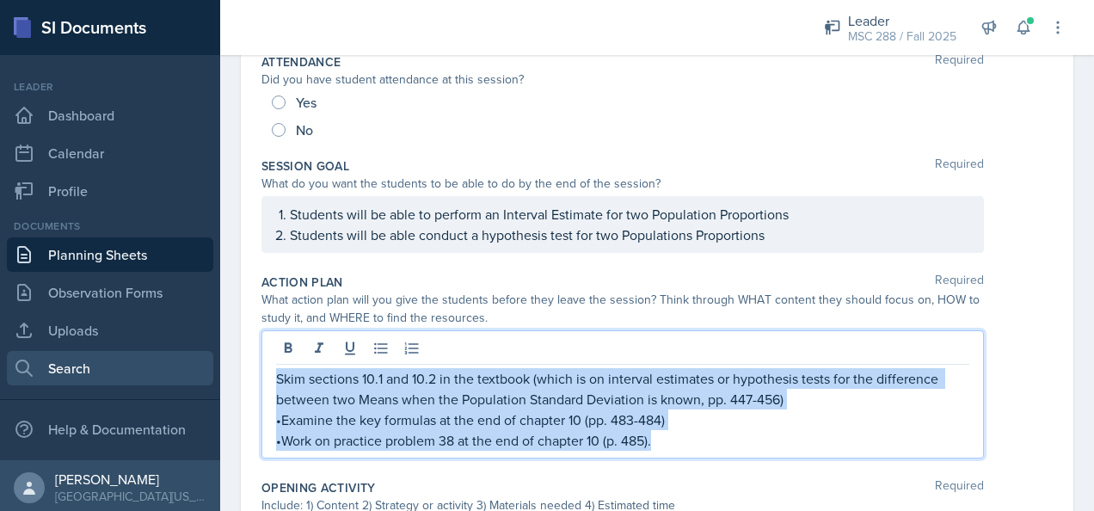
drag, startPoint x: 654, startPoint y: 439, endPoint x: 187, endPoint y: 373, distance: 471.5
click at [187, 373] on div "SI Documents Leader Dashboard Calendar Profile Documents Planning Sheets Observ…" at bounding box center [547, 255] width 1094 height 511
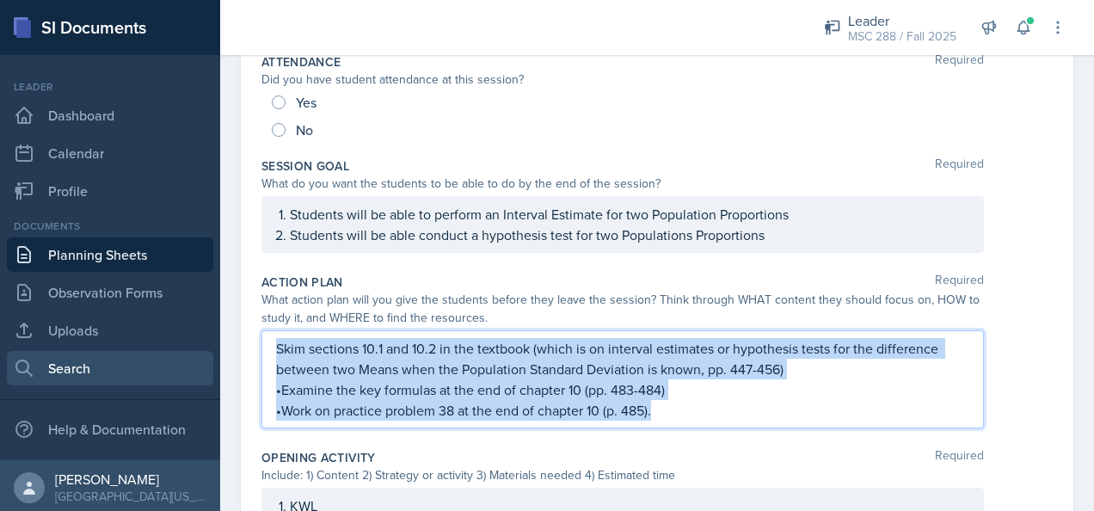
scroll to position [228, 0]
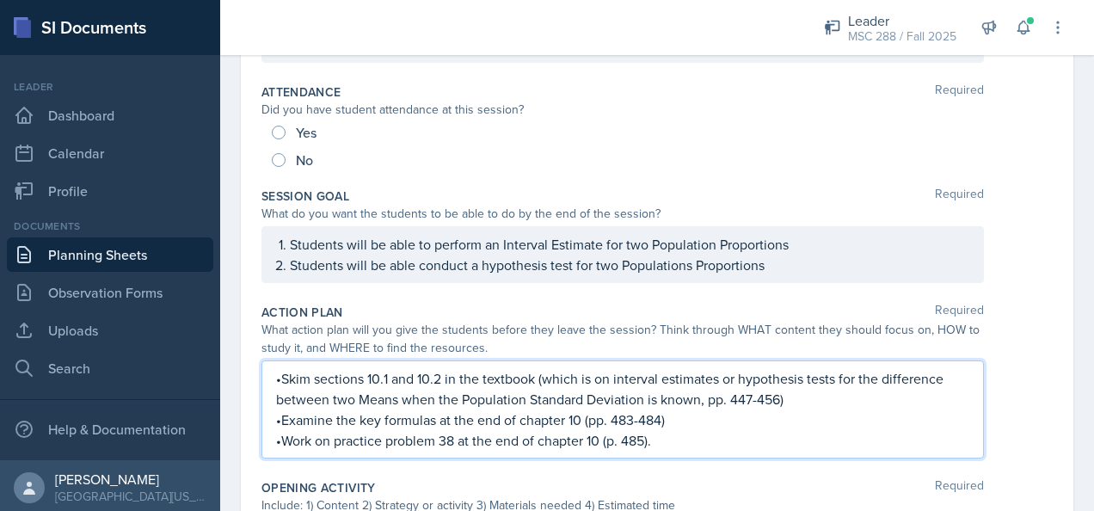
click at [279, 375] on p "•Skim sections 10.1 and 10.2 in the textbook (which is on interval estimates or…" at bounding box center [622, 388] width 693 height 41
drag, startPoint x: 279, startPoint y: 375, endPoint x: 438, endPoint y: 377, distance: 159.9
click at [438, 377] on p "•Skim sections 10.1 and 10.2 in the textbook (which is on interval estimates or…" at bounding box center [622, 388] width 693 height 41
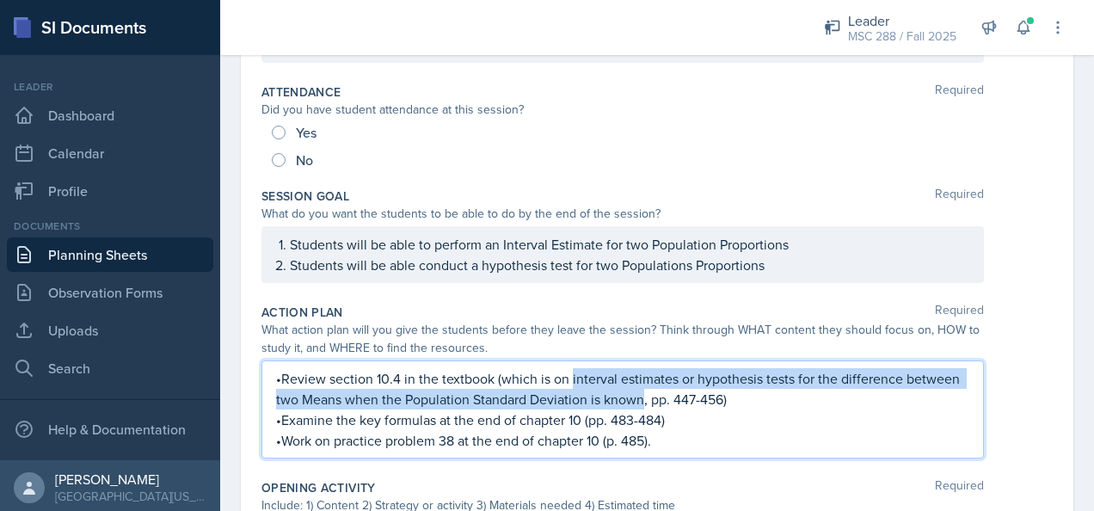
drag, startPoint x: 641, startPoint y: 395, endPoint x: 571, endPoint y: 381, distance: 71.8
click at [571, 381] on p "•Review section 10.4 in the textbook (which is on interval estimates or hypothe…" at bounding box center [622, 388] width 693 height 41
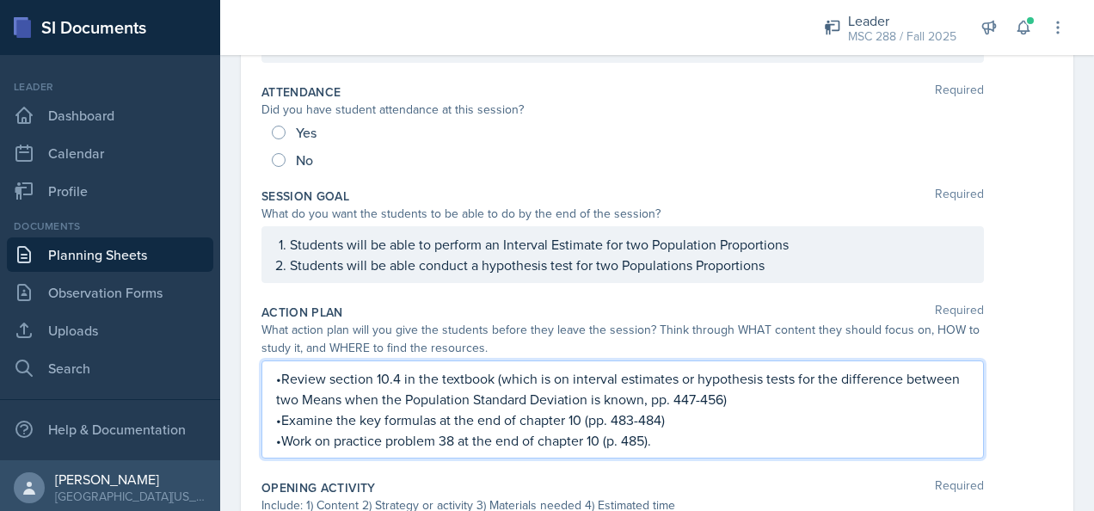
click at [801, 405] on p "•Review section 10.4 in the textbook (which is on interval estimates or hypothe…" at bounding box center [622, 388] width 693 height 41
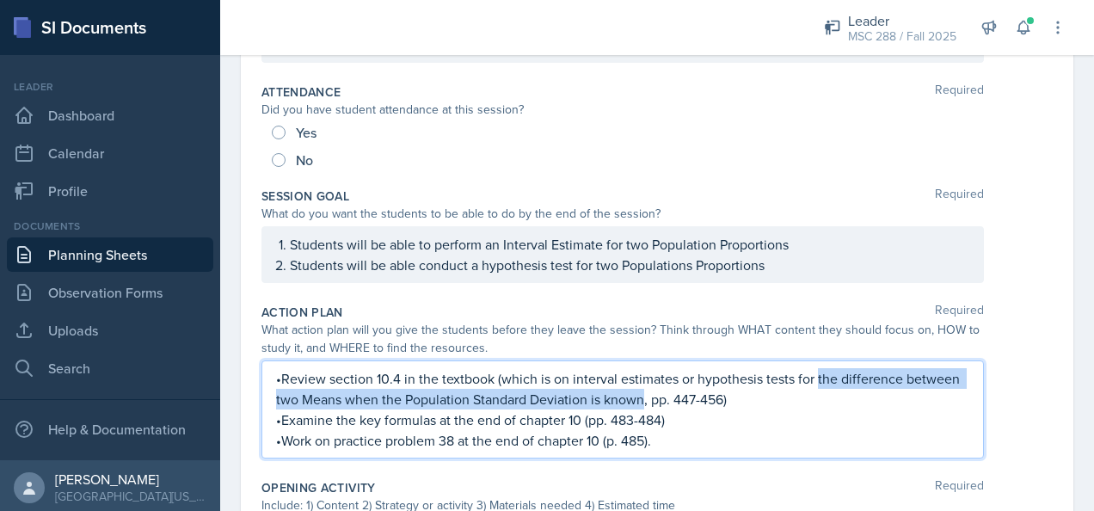
drag, startPoint x: 640, startPoint y: 397, endPoint x: 817, endPoint y: 378, distance: 177.3
click at [817, 378] on p "•Review section 10.4 in the textbook (which is on interval estimates or hypothe…" at bounding box center [622, 388] width 693 height 41
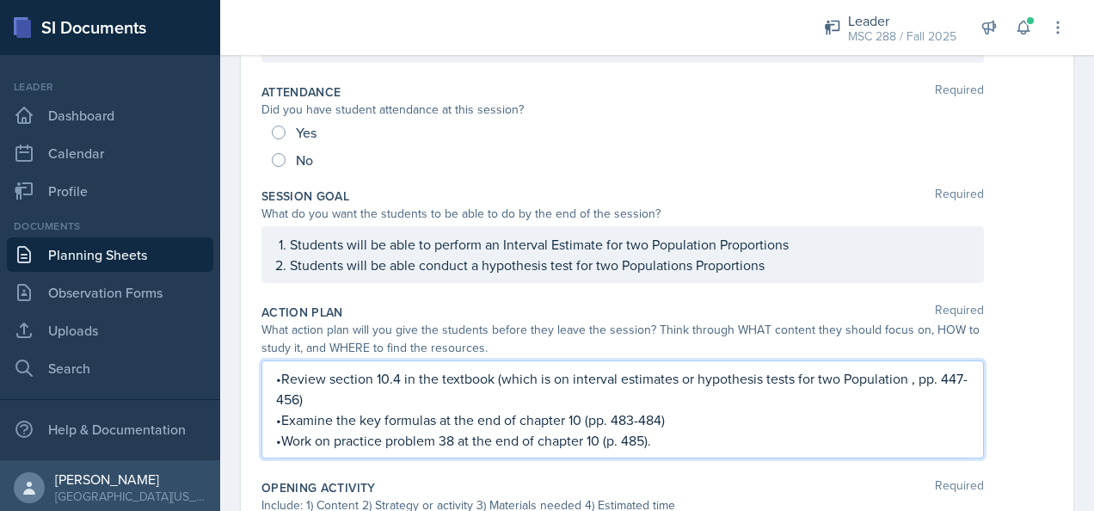
click at [814, 376] on p "•Review section 10.4 in the textbook (which is on interval estimates or hypothe…" at bounding box center [622, 388] width 693 height 41
click at [488, 392] on p "•Review section 10.4 in the textbook (which is on interval estimates or hypothe…" at bounding box center [622, 388] width 693 height 41
click at [512, 394] on p "•Review section 10.4 in the textbook (which is on interval estimates or hypothe…" at bounding box center [622, 388] width 693 height 41
click at [515, 398] on p "•Review section 10.4 in the textbook (which is on interval estimates or hypothe…" at bounding box center [622, 388] width 693 height 41
click at [453, 433] on p "•Work on practice problem 38 at the end of chapter 10 (p. 485)." at bounding box center [622, 440] width 693 height 21
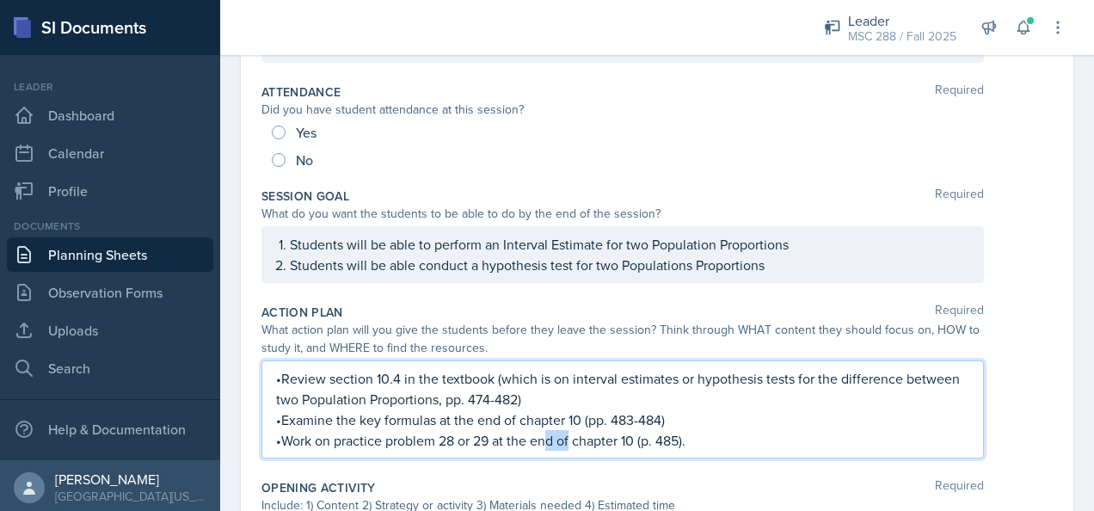
drag, startPoint x: 570, startPoint y: 434, endPoint x: 550, endPoint y: 438, distance: 20.2
click at [550, 438] on p "•Work on practice problem 28 or 29 at the end of chapter 10 (p. 485)." at bounding box center [622, 440] width 693 height 21
drag, startPoint x: 620, startPoint y: 436, endPoint x: 576, endPoint y: 438, distance: 43.9
click at [576, 438] on p "•Work on practice problem 28 or 29 at the end of chapter 10 (p. 485)." at bounding box center [622, 440] width 693 height 21
click at [633, 438] on p "•Work on practice problem 28 or 29 at the end of section 10 (p. 485)." at bounding box center [622, 440] width 693 height 21
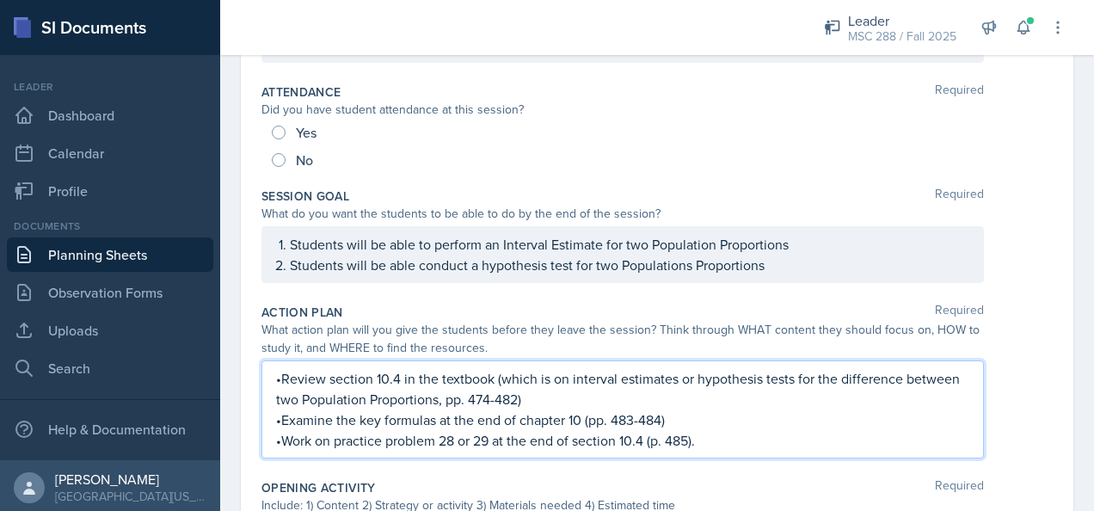
click at [687, 438] on p "•Work on practice problem 28 or 29 at the end of section 10.4 (p. 485)." at bounding box center [622, 440] width 693 height 21
click at [702, 434] on p "•Work on practice problem 28 or 29 at the end of section 10.4 (p. 480)." at bounding box center [622, 440] width 693 height 21
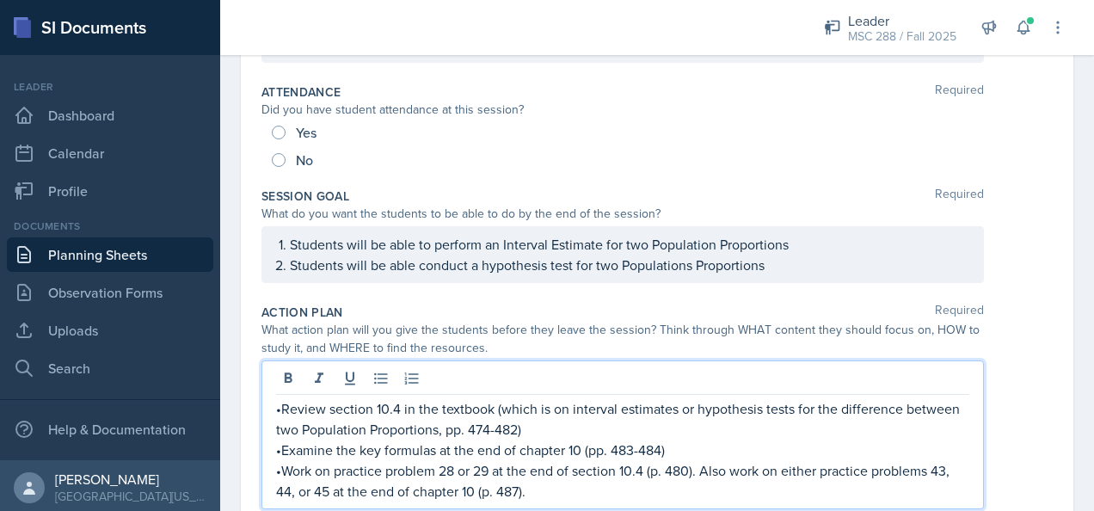
scroll to position [258, 0]
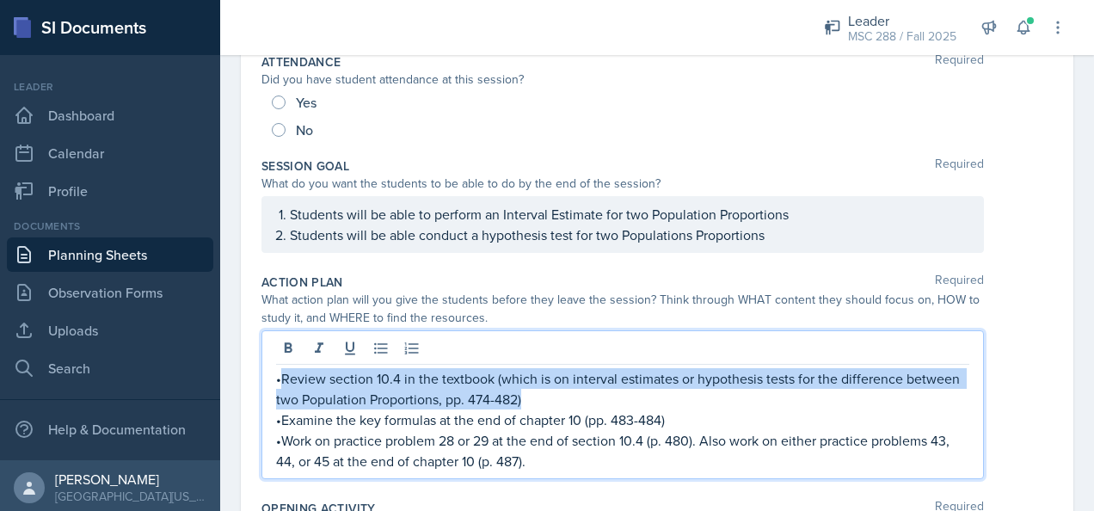
drag, startPoint x: 282, startPoint y: 376, endPoint x: 576, endPoint y: 389, distance: 294.3
click at [576, 389] on p "•Review section 10.4 in the textbook (which is on interval estimates or hypothe…" at bounding box center [622, 388] width 693 height 41
copy p "Review section 10.4 in the textbook (which is on interval estimates or hypothes…"
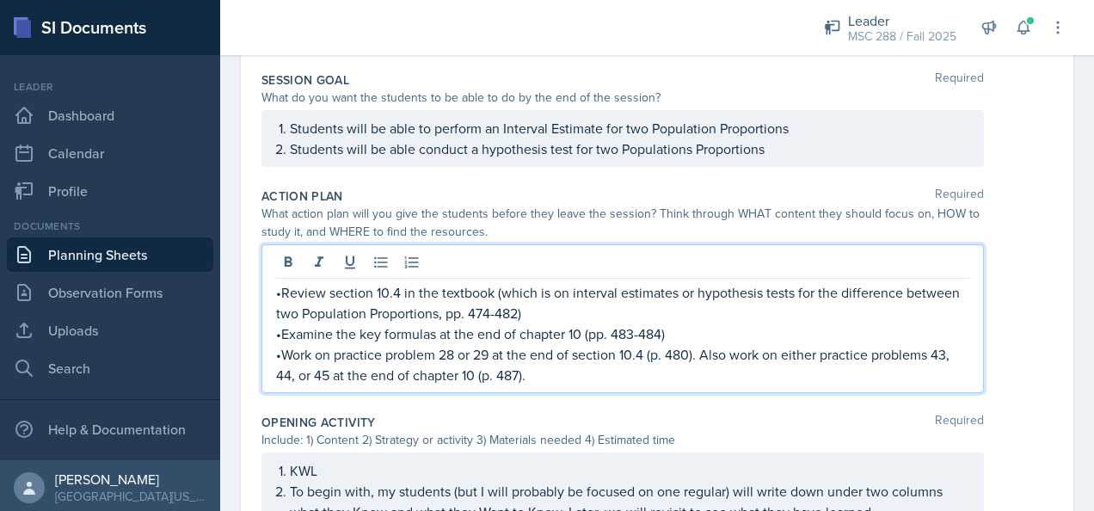
scroll to position [373, 0]
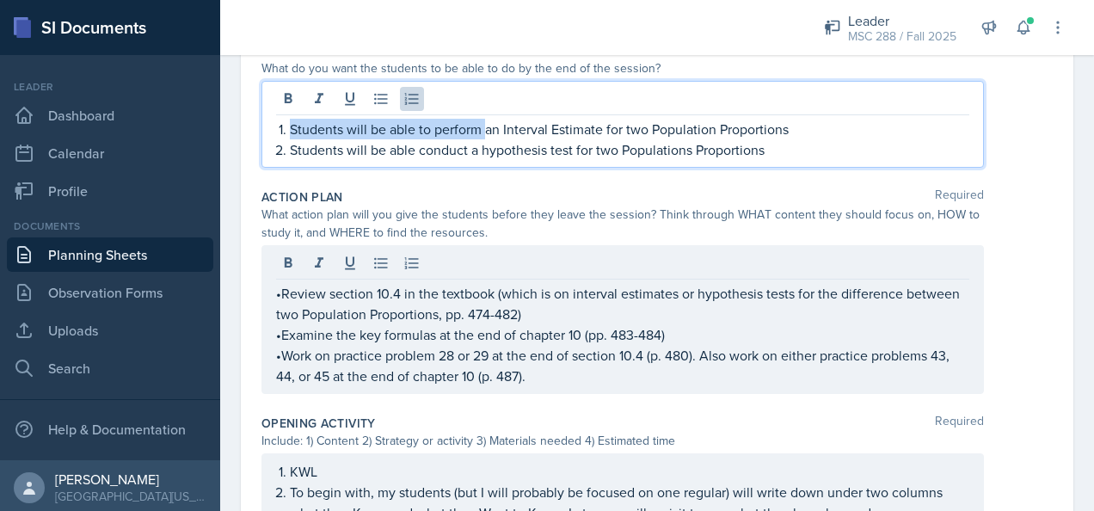
drag, startPoint x: 291, startPoint y: 125, endPoint x: 486, endPoint y: 121, distance: 195.2
click at [486, 121] on p "Students will be able to perform an Interval Estimate for two Population Propor…" at bounding box center [629, 129] width 679 height 21
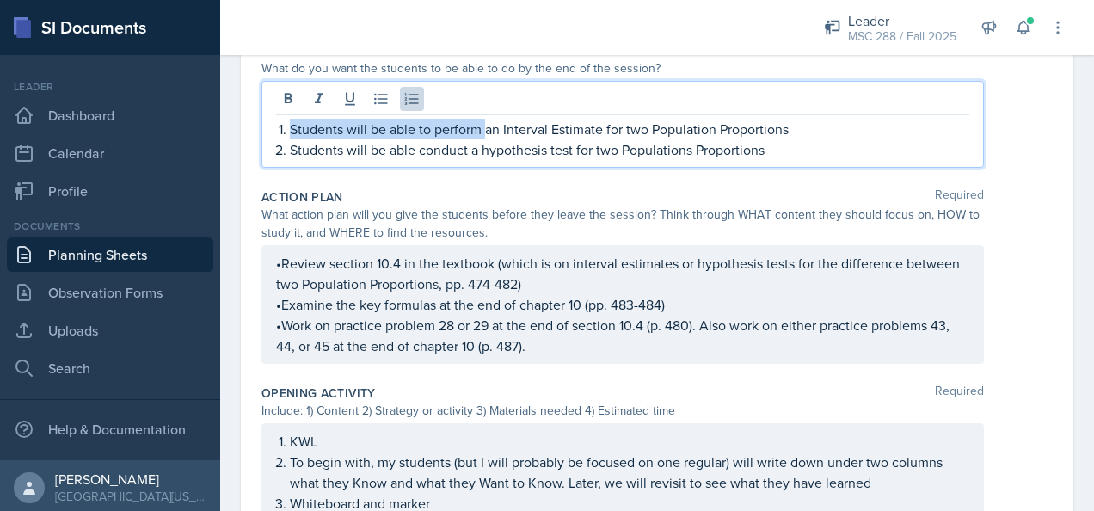
click at [371, 126] on p "Students will be able to perform an Interval Estimate for two Population Propor…" at bounding box center [629, 129] width 679 height 21
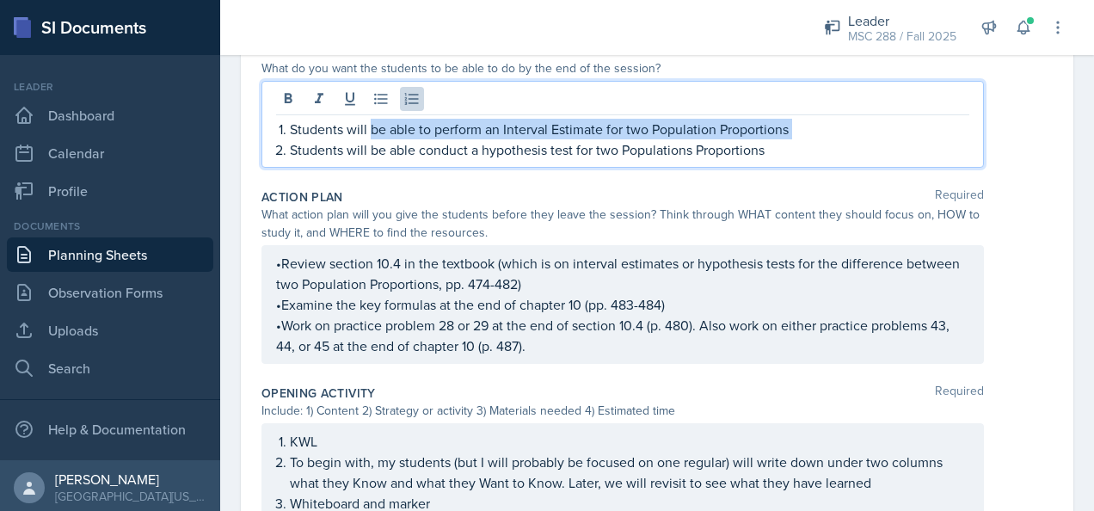
drag, startPoint x: 371, startPoint y: 126, endPoint x: 786, endPoint y: 124, distance: 414.4
click at [786, 124] on p "Students will be able to perform an Interval Estimate for two Population Propor…" at bounding box center [629, 129] width 679 height 21
copy p "be able to perform an Interval Estimate for two Population Proportions"
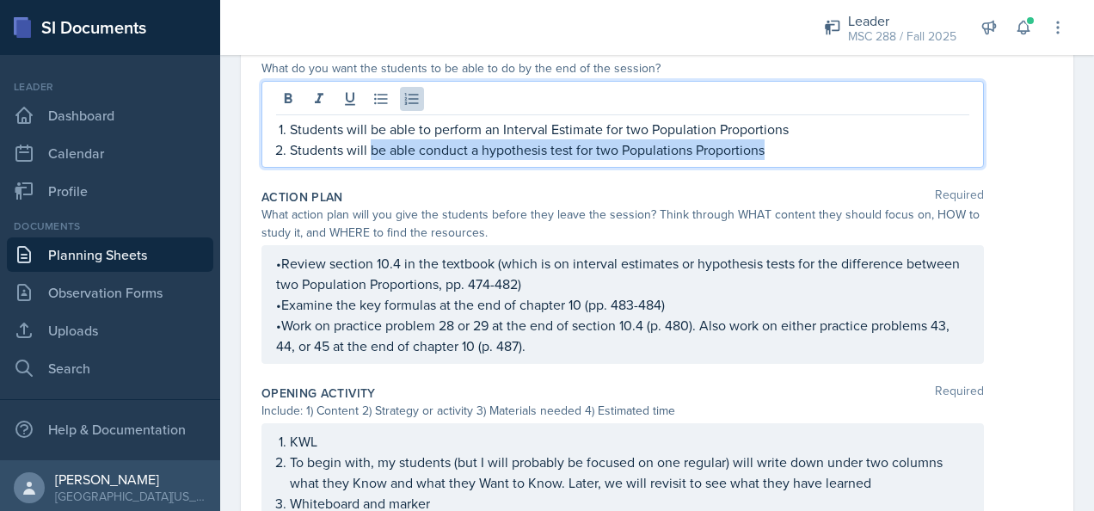
drag, startPoint x: 371, startPoint y: 150, endPoint x: 771, endPoint y: 160, distance: 399.9
click at [771, 160] on div "Students will be able to perform an Interval Estimate for two Population Propor…" at bounding box center [622, 124] width 722 height 87
copy p "be able conduct a hypothesis test for two Populations Proportions"
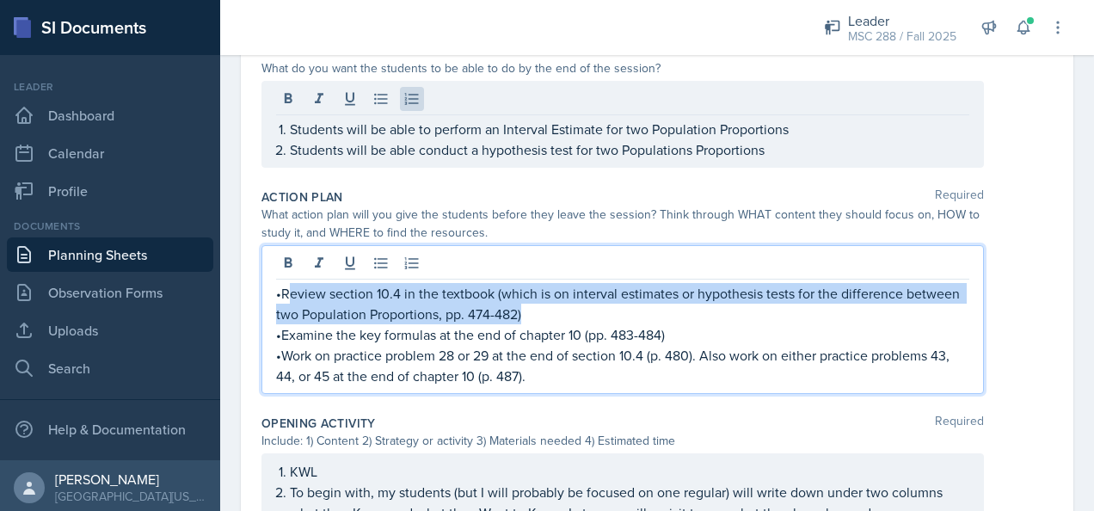
drag, startPoint x: 285, startPoint y: 260, endPoint x: 527, endPoint y: 304, distance: 246.4
click at [527, 304] on p "•Review section 10.4 in the textbook (which is on interval estimates or hypothe…" at bounding box center [622, 303] width 693 height 41
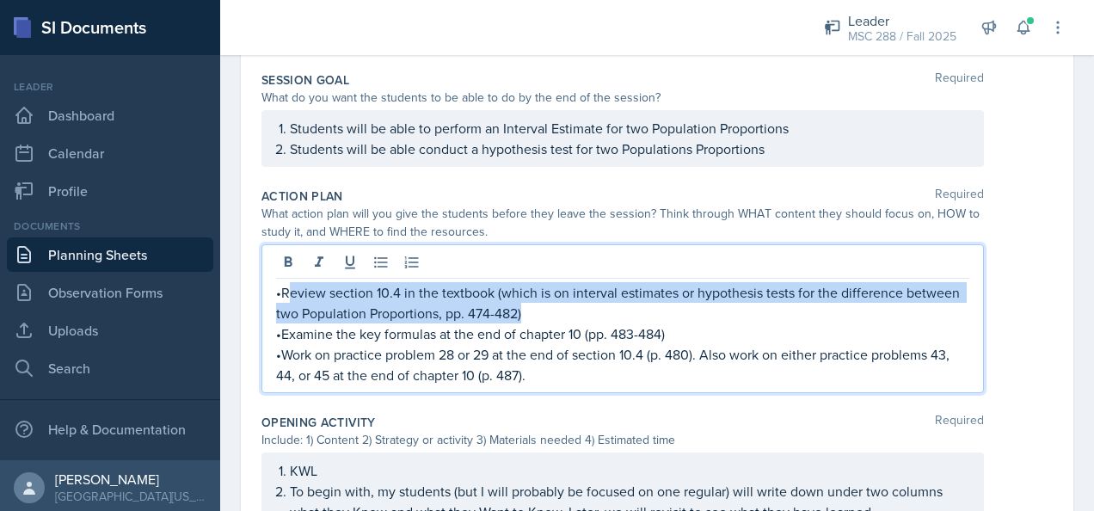
copy p "eview section 10.4 in the textbook (which is on interval estimates or hypothesi…"
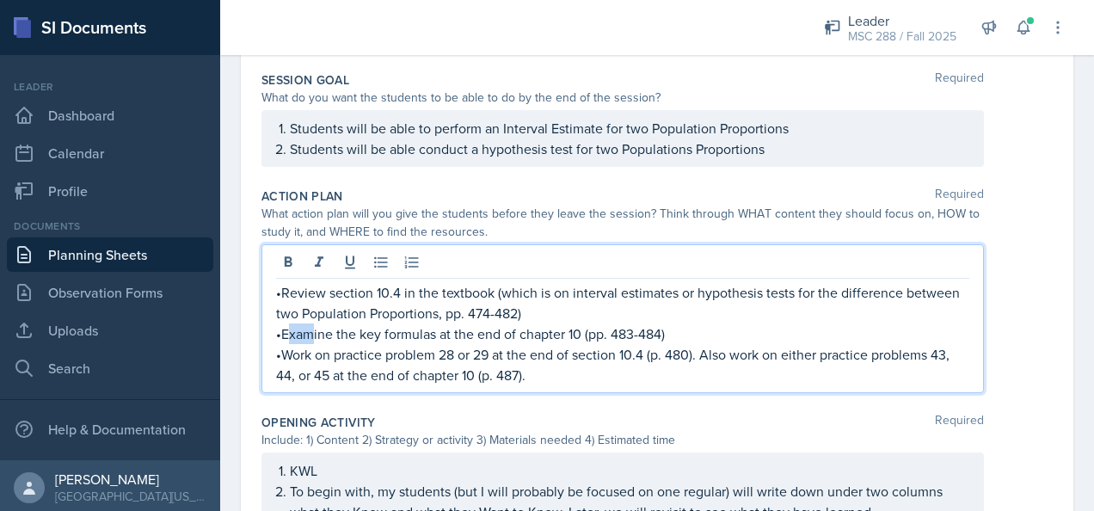
drag, startPoint x: 285, startPoint y: 327, endPoint x: 311, endPoint y: 326, distance: 26.7
click at [311, 326] on p "•Examine the key formulas at the end of chapter 10 (pp. 483-484)" at bounding box center [622, 333] width 693 height 21
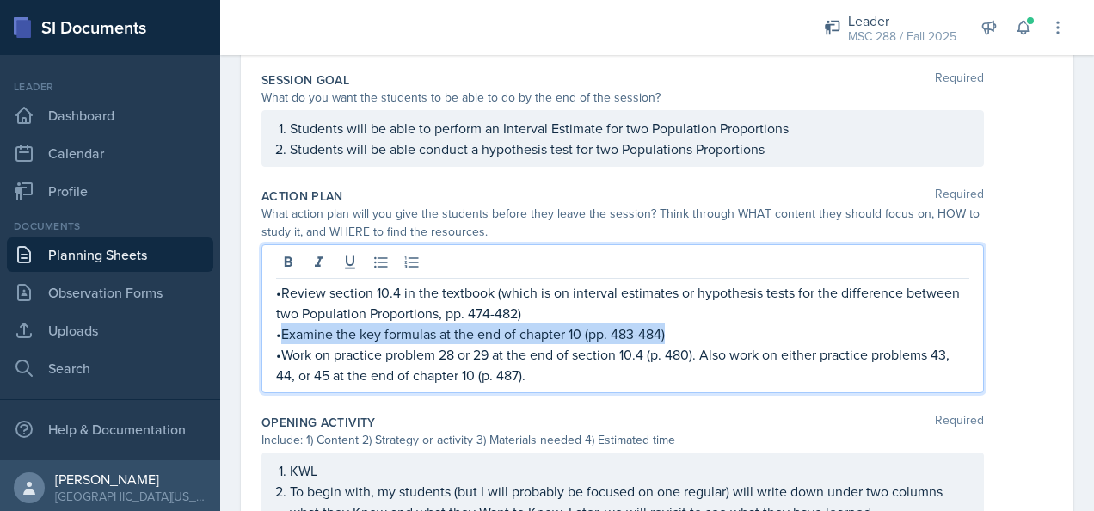
drag, startPoint x: 282, startPoint y: 330, endPoint x: 722, endPoint y: 322, distance: 440.3
click at [722, 323] on p "•Examine the key formulas at the end of chapter 10 (pp. 483-484)" at bounding box center [622, 333] width 693 height 21
copy p "Examine the key formulas at the end of chapter 10 (pp. 483-484)"
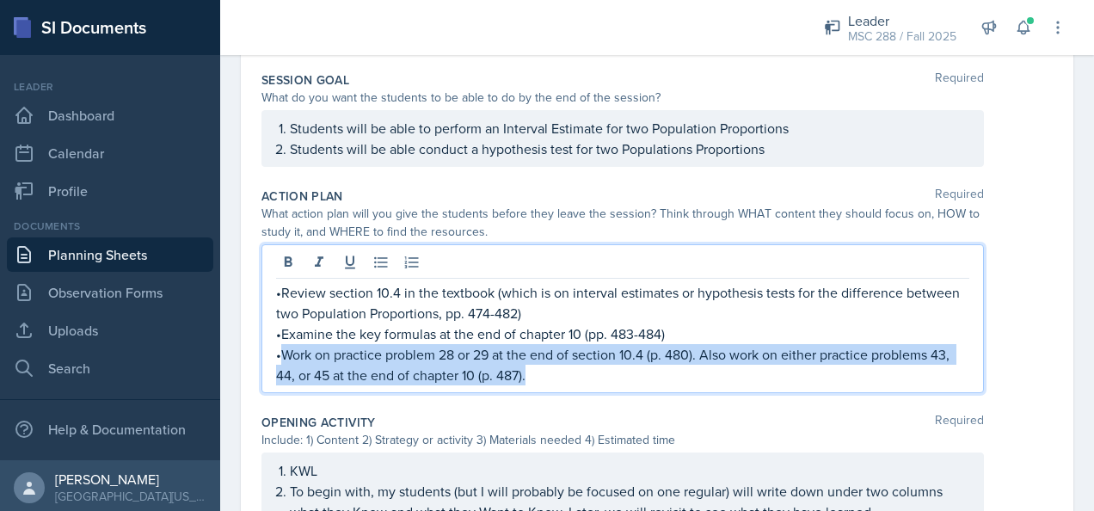
drag, startPoint x: 280, startPoint y: 349, endPoint x: 531, endPoint y: 370, distance: 251.9
click at [531, 370] on p "•Work on practice problem 28 or 29 at the end of section 10.4 (p. 480). Also wo…" at bounding box center [622, 364] width 693 height 41
copy p "Work on practice problem 28 or 29 at the end of section 10.4 (p. 480). Also wor…"
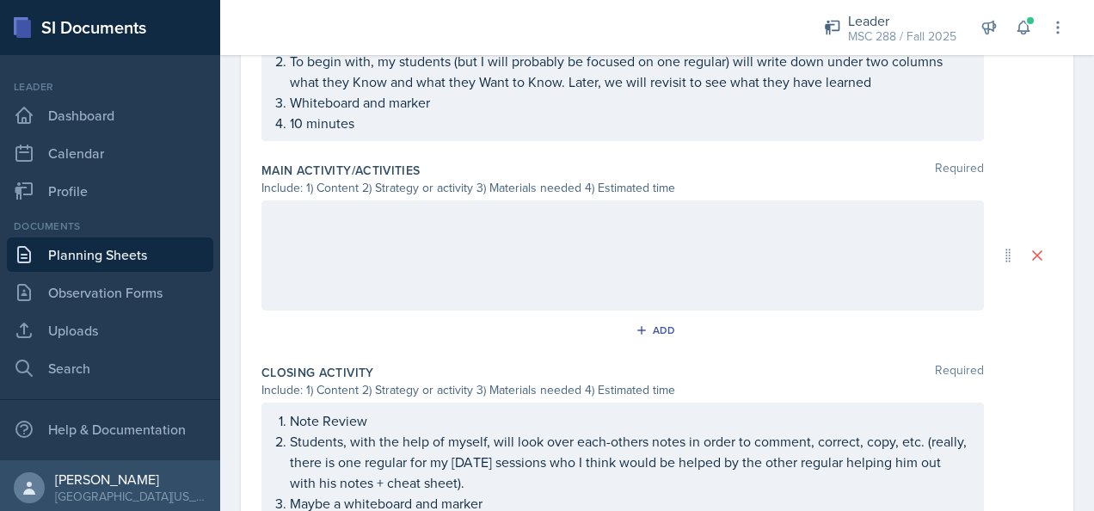
click at [650, 227] on div at bounding box center [622, 255] width 722 height 110
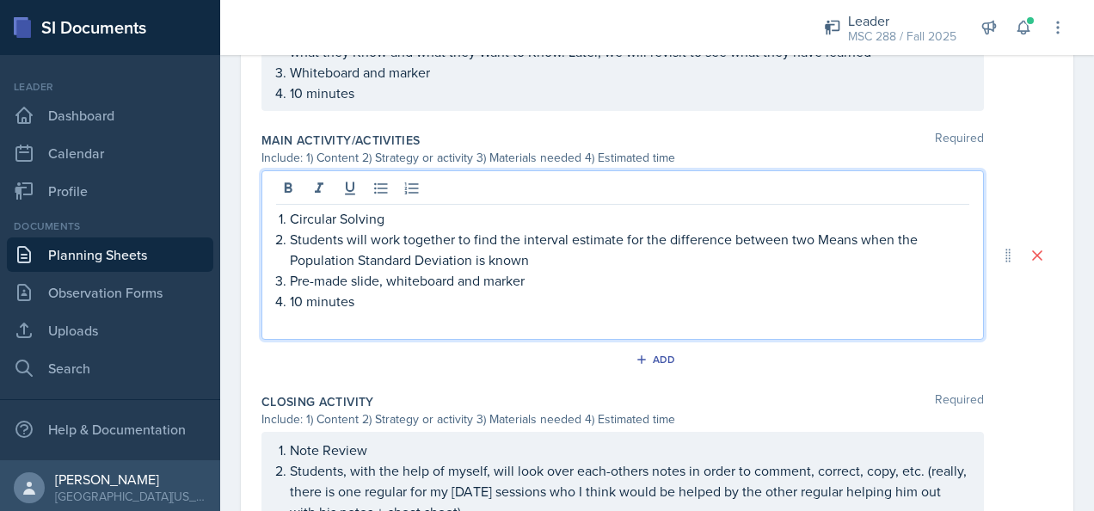
click at [330, 322] on p at bounding box center [622, 321] width 693 height 21
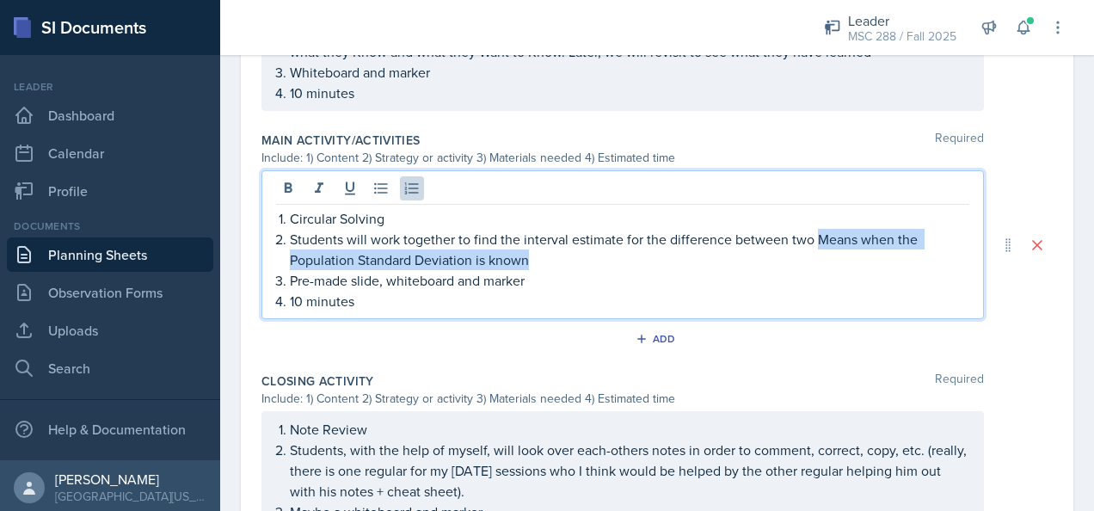
drag, startPoint x: 549, startPoint y: 254, endPoint x: 812, endPoint y: 245, distance: 263.2
click at [812, 245] on p "Students will work together to find the interval estimate for the difference be…" at bounding box center [629, 249] width 679 height 41
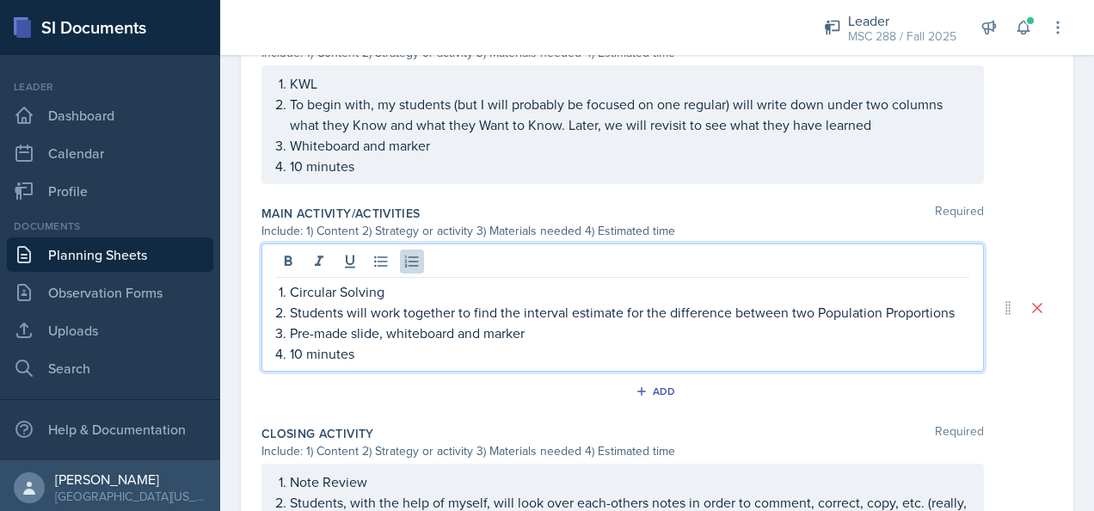
scroll to position [946, 0]
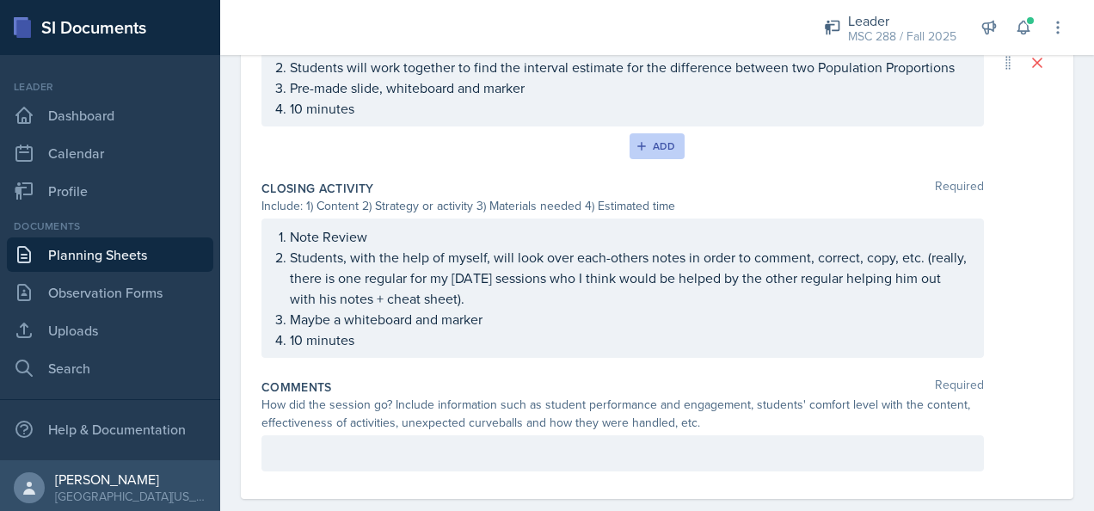
click at [660, 139] on div "Add" at bounding box center [657, 146] width 37 height 14
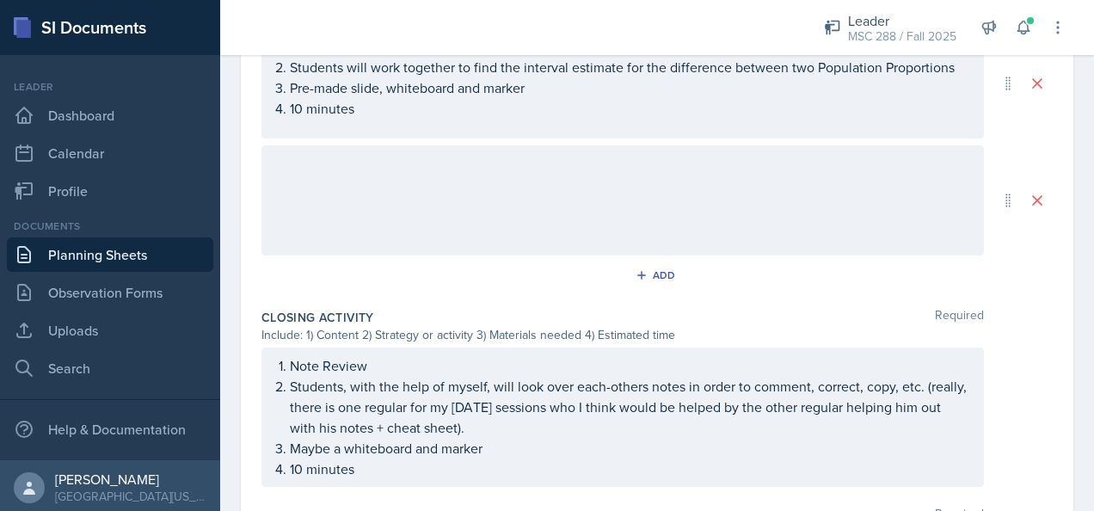
click at [444, 162] on div at bounding box center [622, 200] width 722 height 110
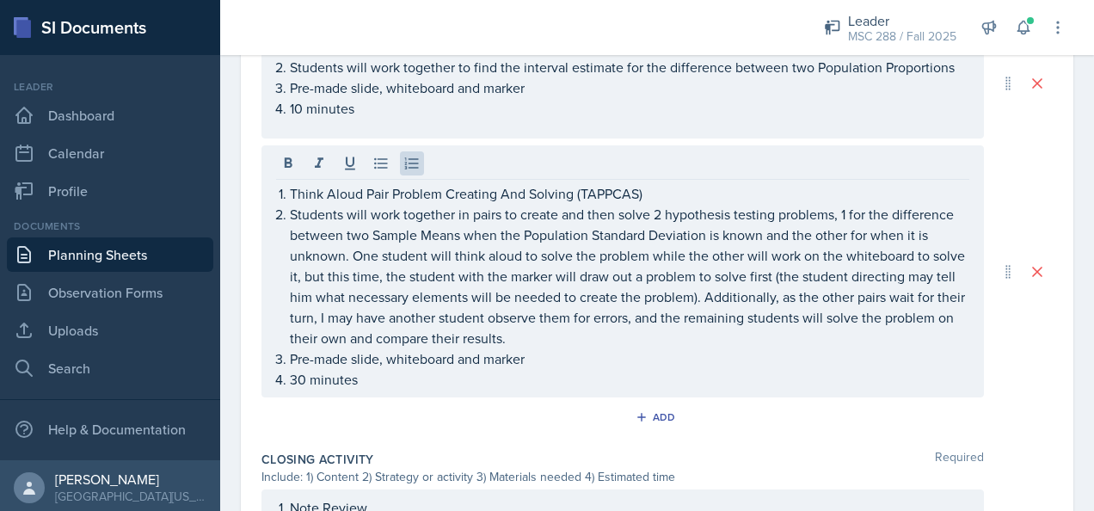
drag, startPoint x: 420, startPoint y: 389, endPoint x: 277, endPoint y: 245, distance: 203.0
click at [277, 245] on div "Think Aloud Pair Problem Creating And Solving (TAPPCAS) Students will work toge…" at bounding box center [622, 271] width 722 height 252
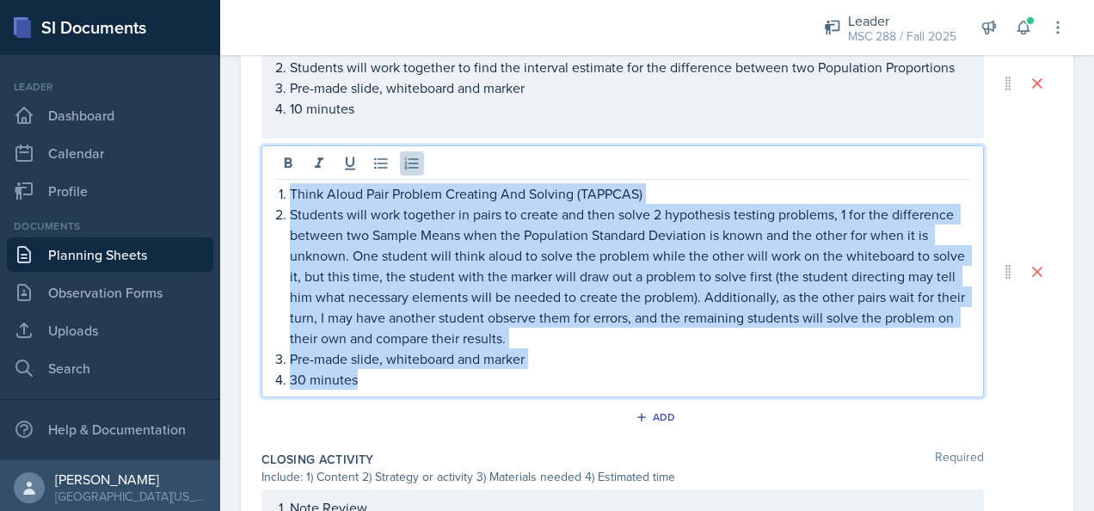
drag, startPoint x: 390, startPoint y: 368, endPoint x: 279, endPoint y: 193, distance: 208.0
click at [290, 193] on ol "Think Aloud Pair Problem Creating And Solving (TAPPCAS) Students will work toge…" at bounding box center [629, 286] width 679 height 206
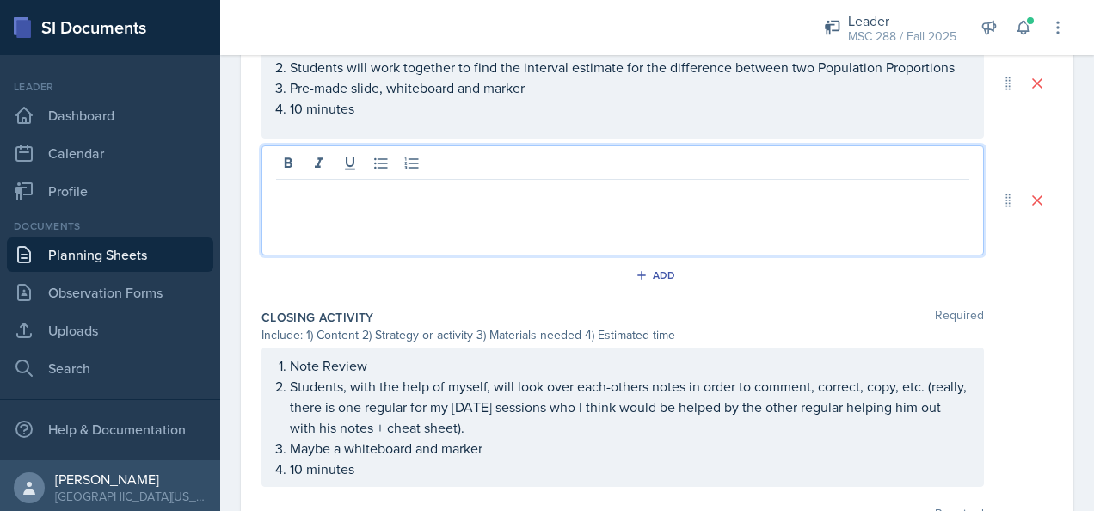
paste div
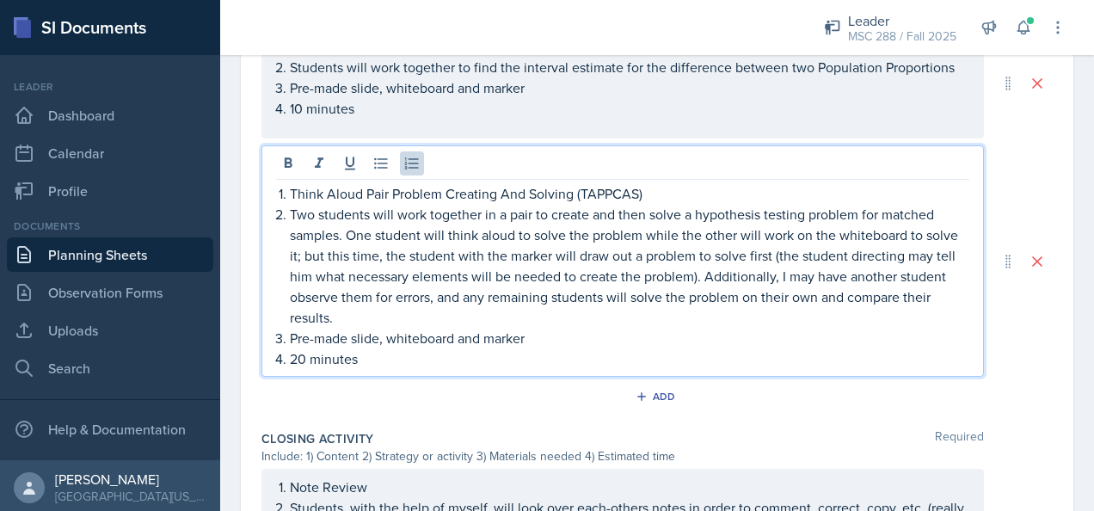
click at [295, 359] on p "20 minutes" at bounding box center [629, 358] width 679 height 21
click at [695, 210] on p "Two students will work together in a pair to create and then solve a hypothesis…" at bounding box center [629, 266] width 679 height 124
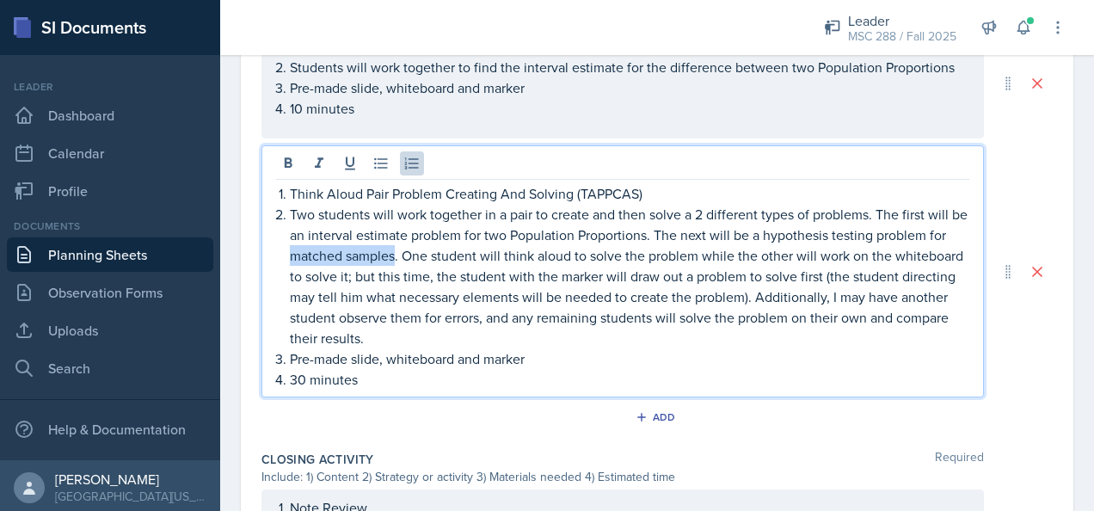
drag, startPoint x: 413, startPoint y: 254, endPoint x: 311, endPoint y: 252, distance: 101.5
click at [311, 252] on p "Two students will work together in a pair to create and then solve a 2 differen…" at bounding box center [629, 276] width 679 height 144
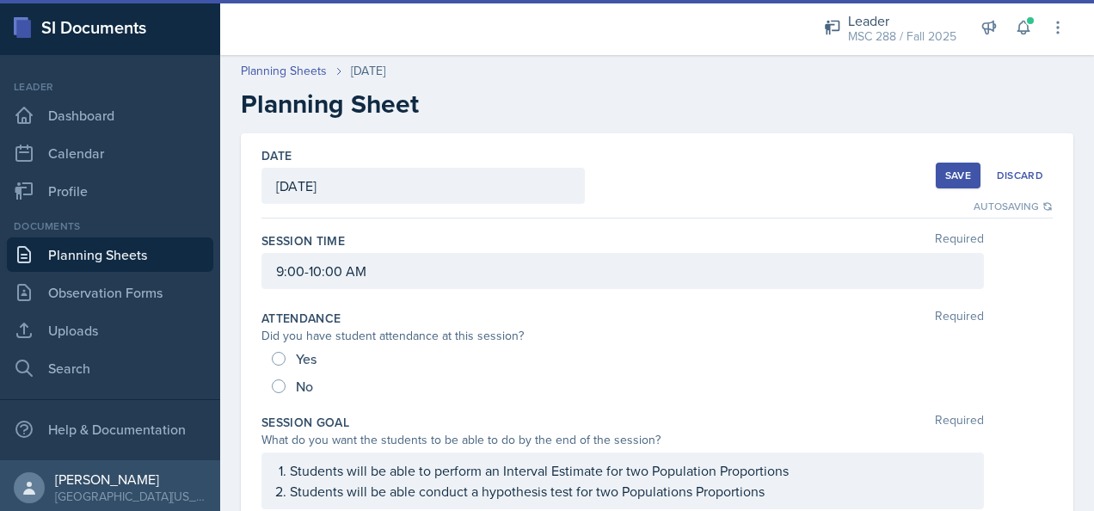
scroll to position [0, 0]
click at [935, 176] on button "Save" at bounding box center [957, 177] width 45 height 26
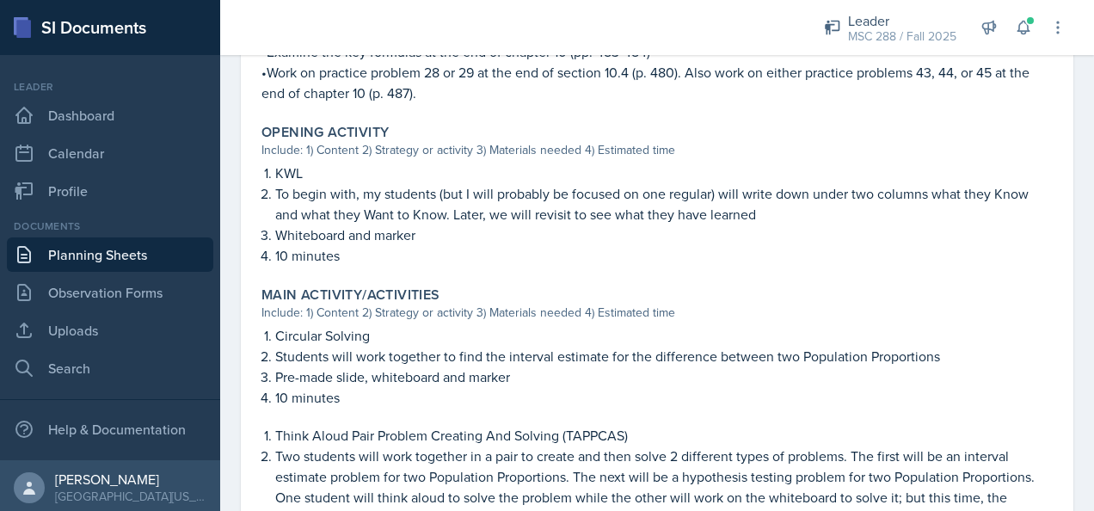
scroll to position [602, 0]
